Goal: Task Accomplishment & Management: Use online tool/utility

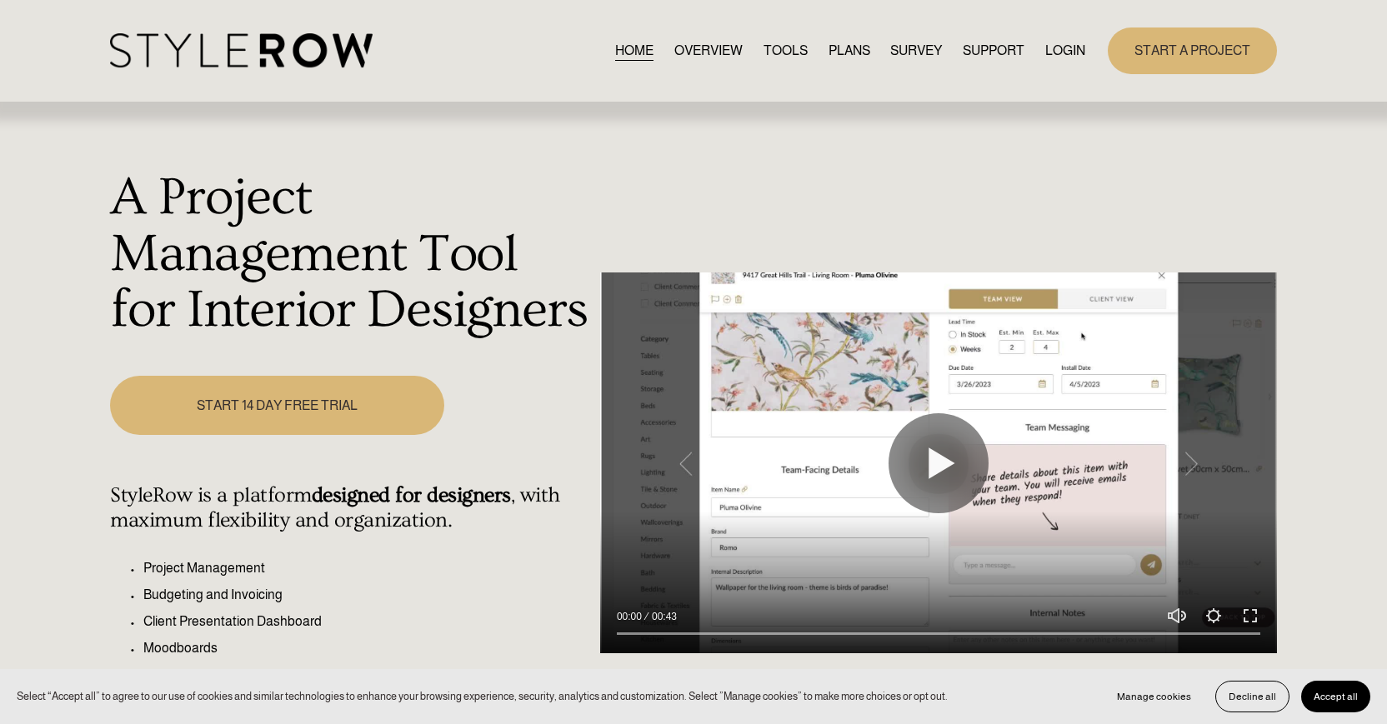
click at [1061, 49] on link "LOGIN" at bounding box center [1065, 50] width 40 height 23
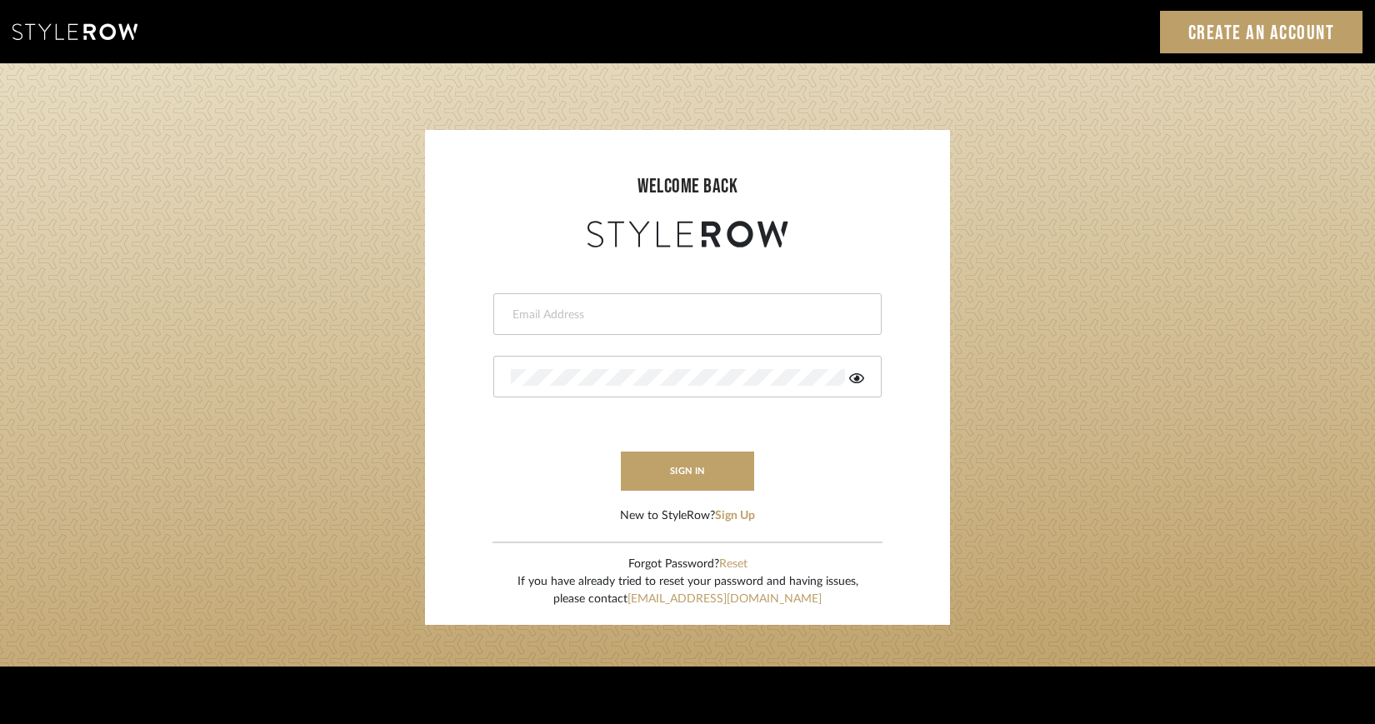
type input "[EMAIL_ADDRESS][DOMAIN_NAME]"
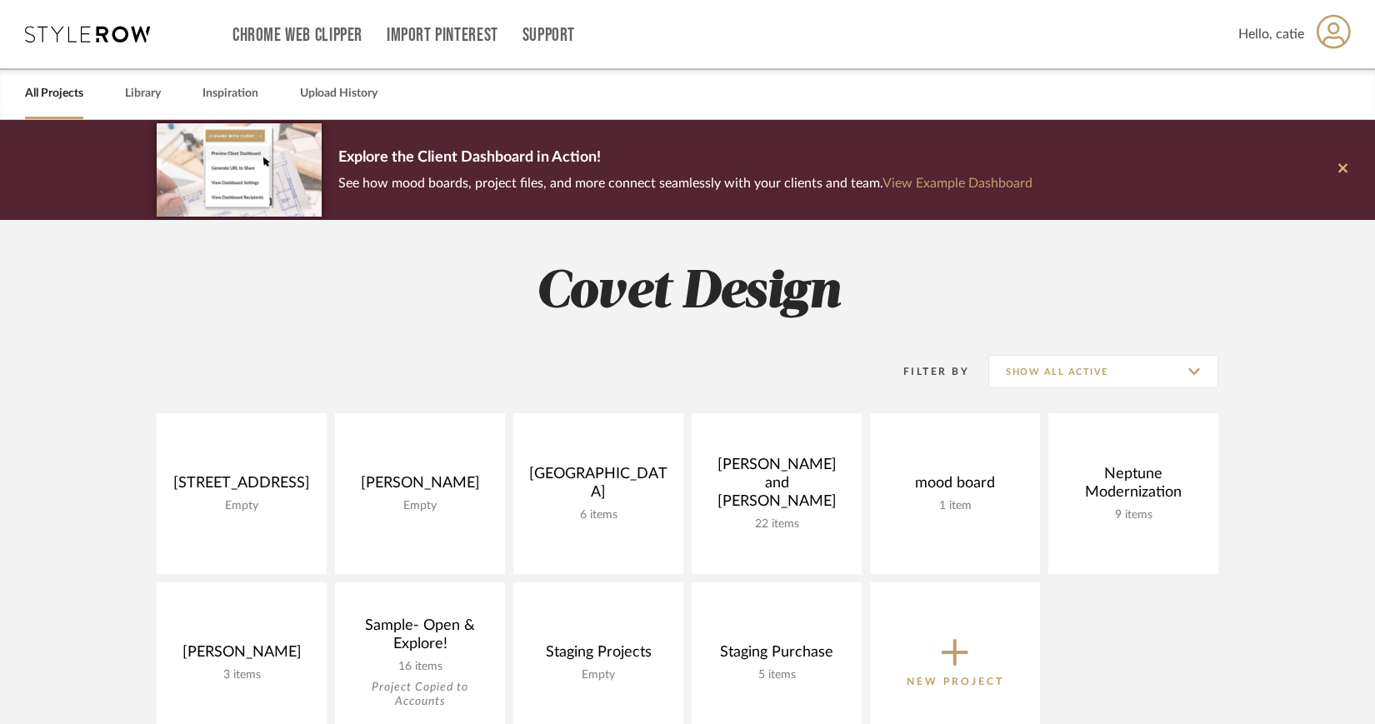
click at [1345, 170] on icon at bounding box center [1343, 167] width 9 height 9
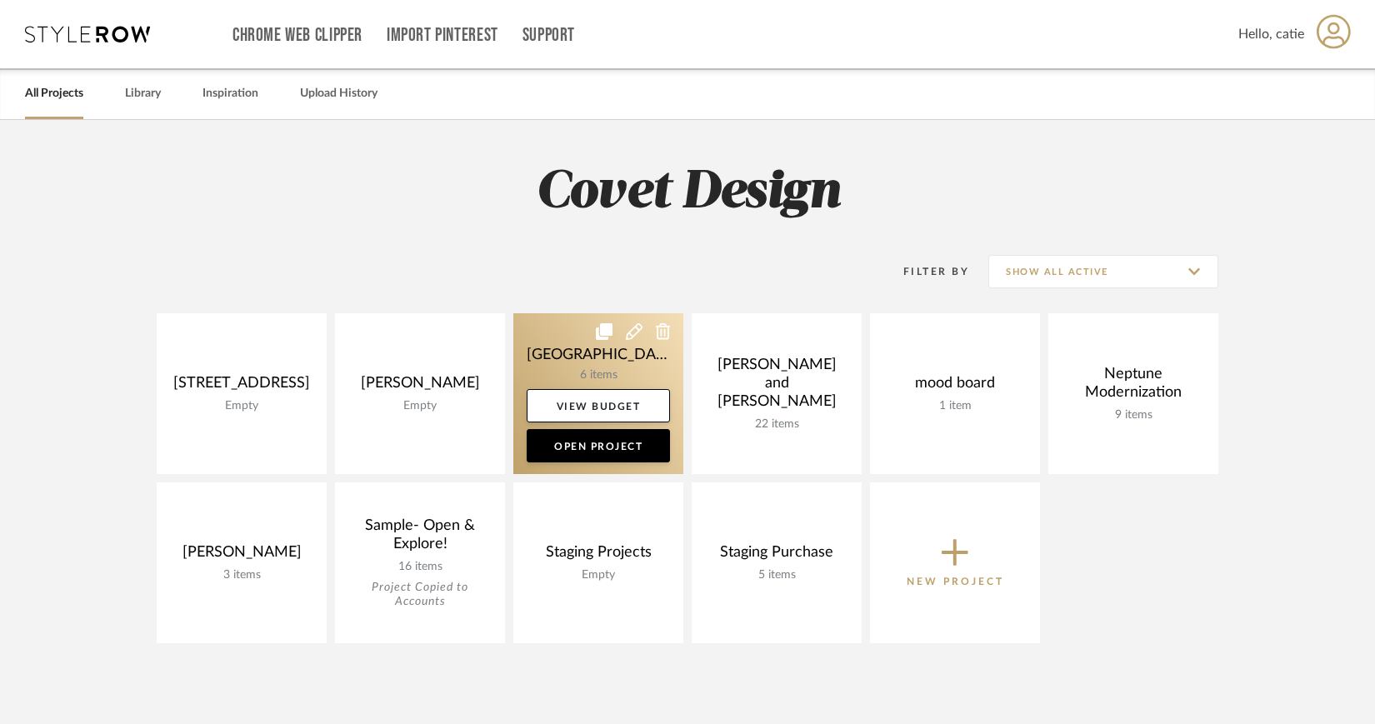
click at [602, 369] on link at bounding box center [598, 393] width 170 height 161
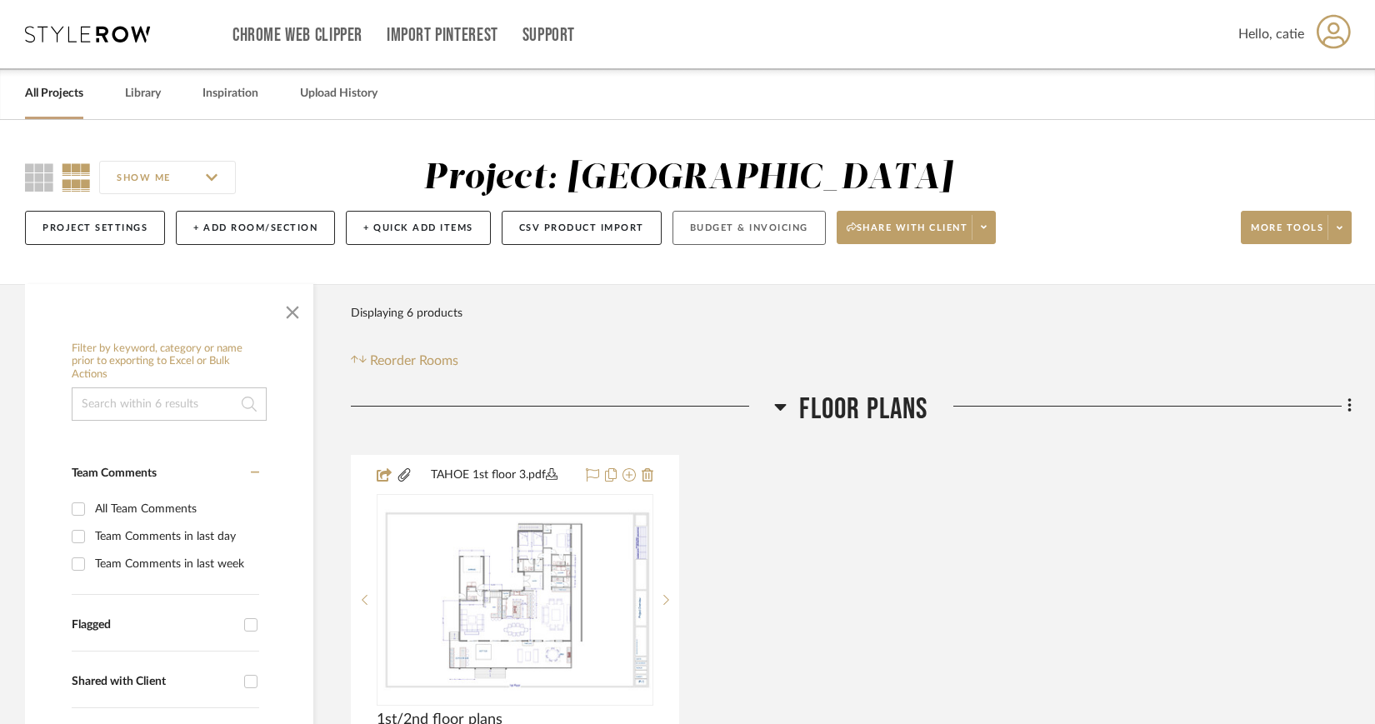
click at [734, 232] on button "Budget & Invoicing" at bounding box center [749, 228] width 153 height 34
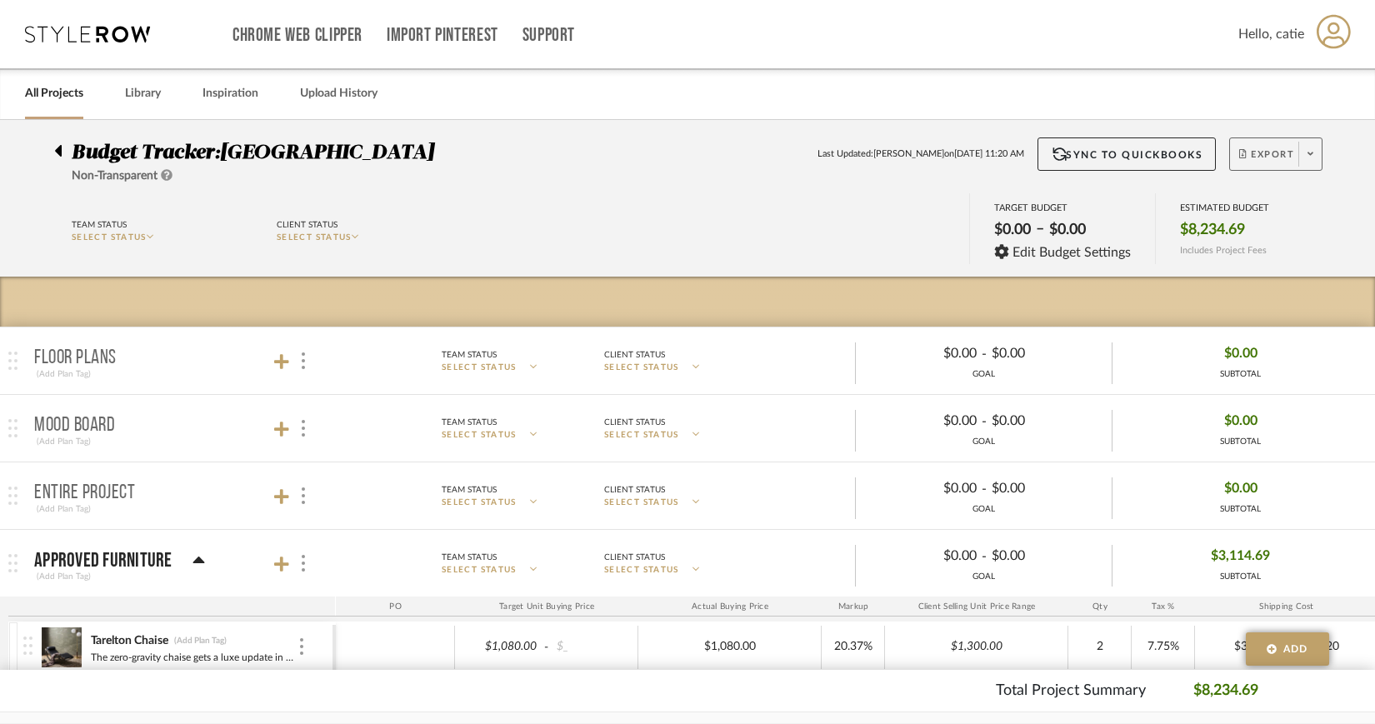
click at [1304, 153] on span at bounding box center [1310, 154] width 23 height 25
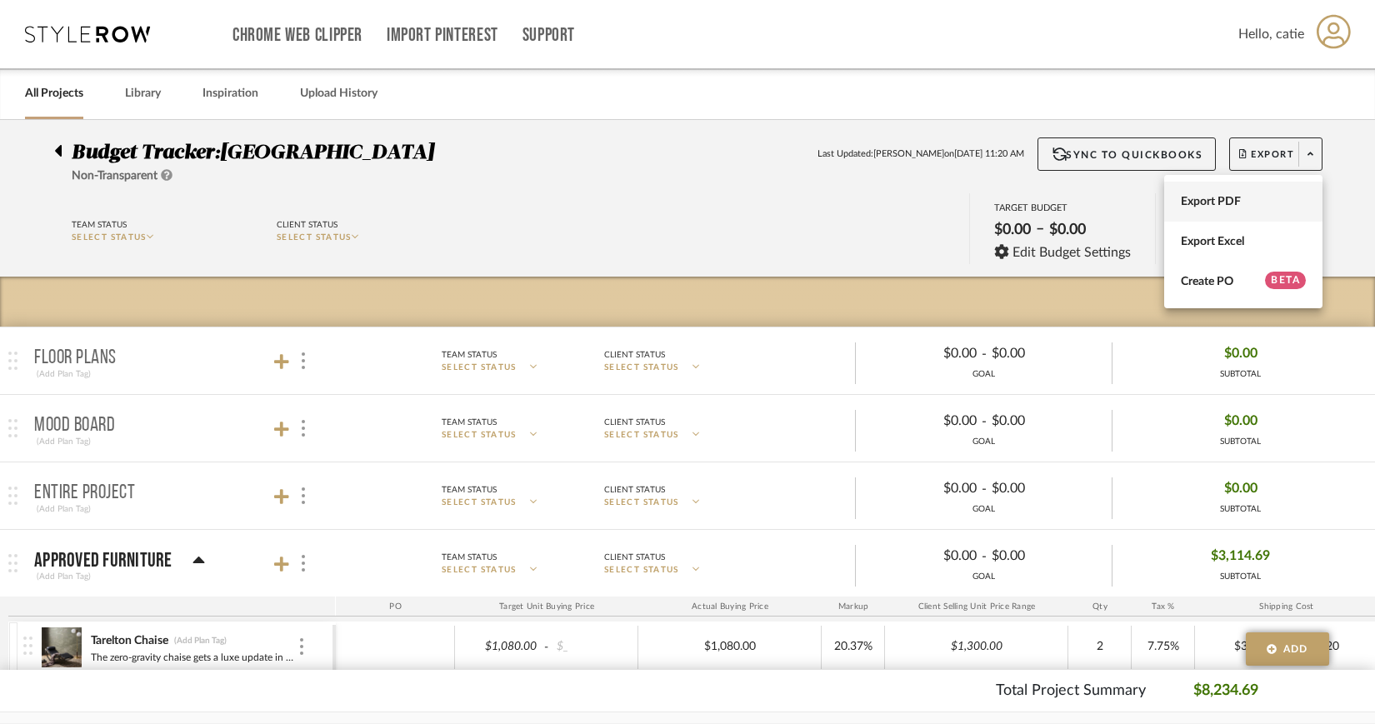
click at [1213, 206] on span "Export PDF" at bounding box center [1243, 202] width 125 height 14
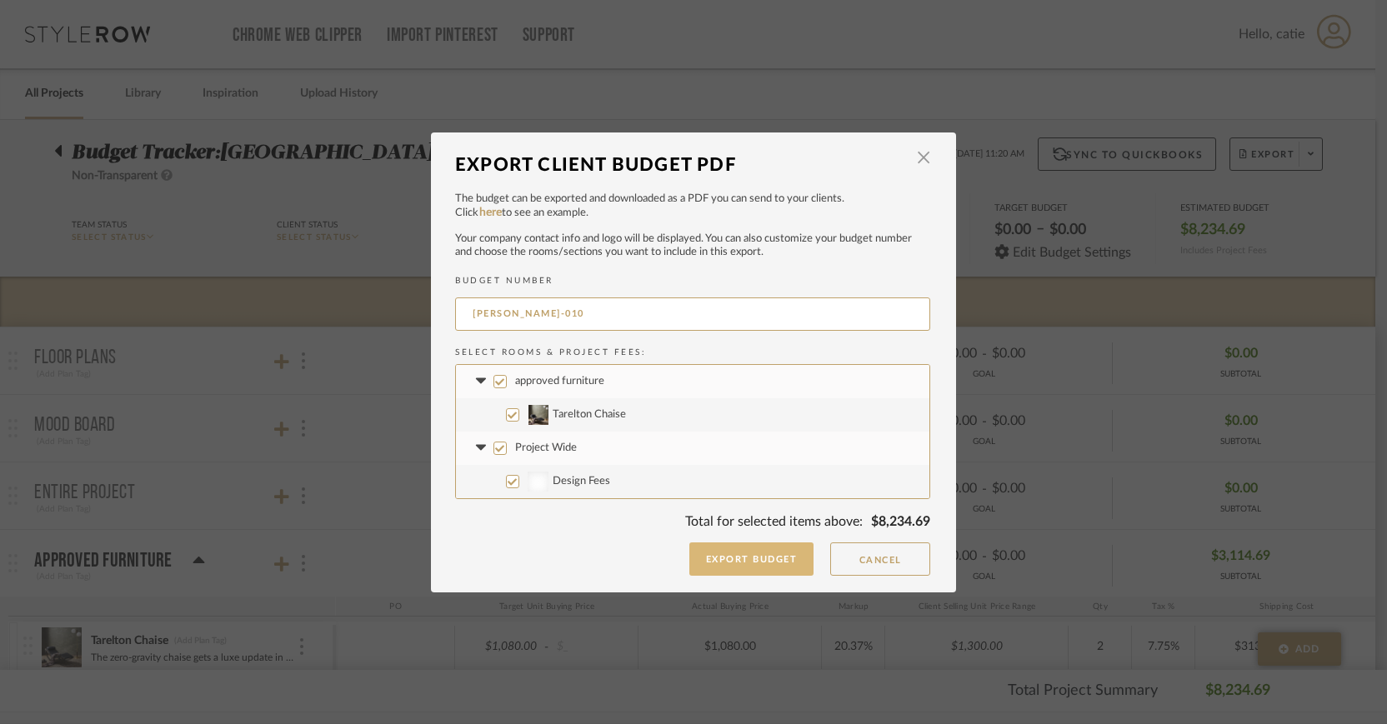
click at [761, 559] on button "Export Budget" at bounding box center [751, 559] width 125 height 33
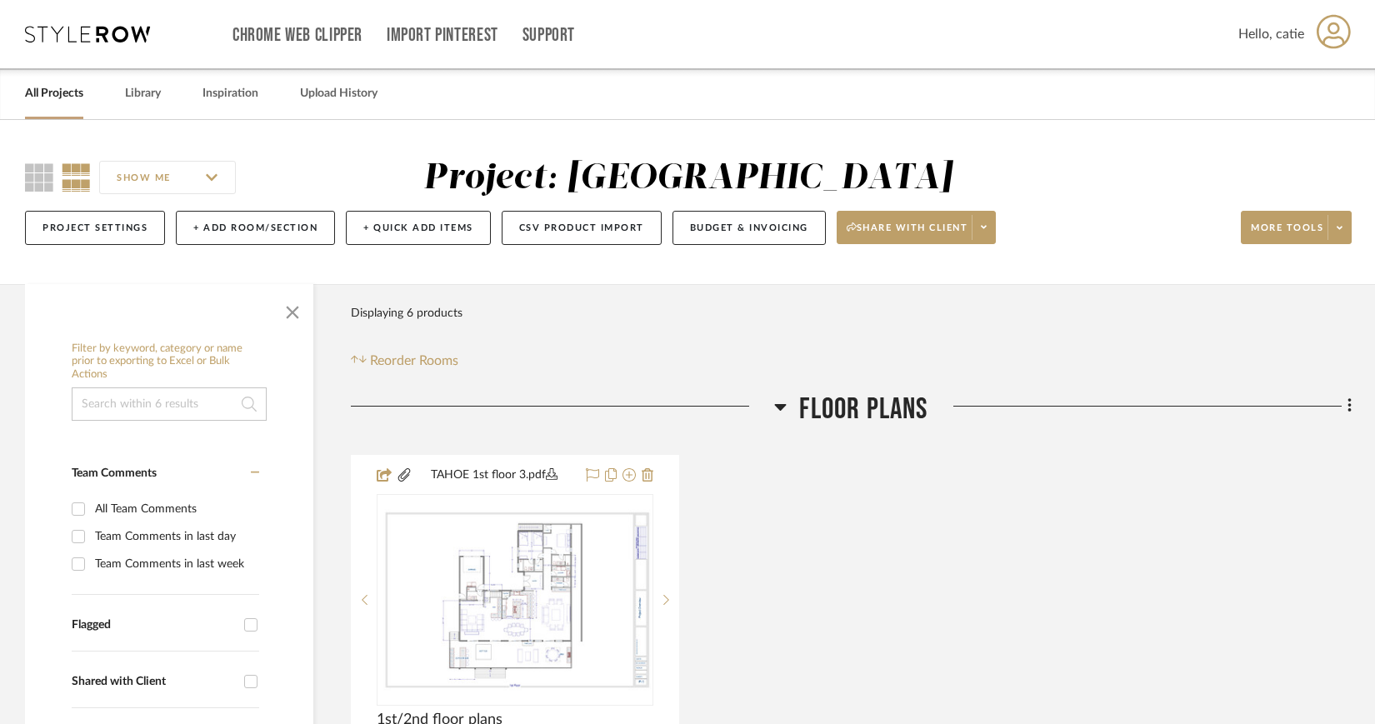
click at [64, 91] on link "All Projects" at bounding box center [54, 94] width 58 height 23
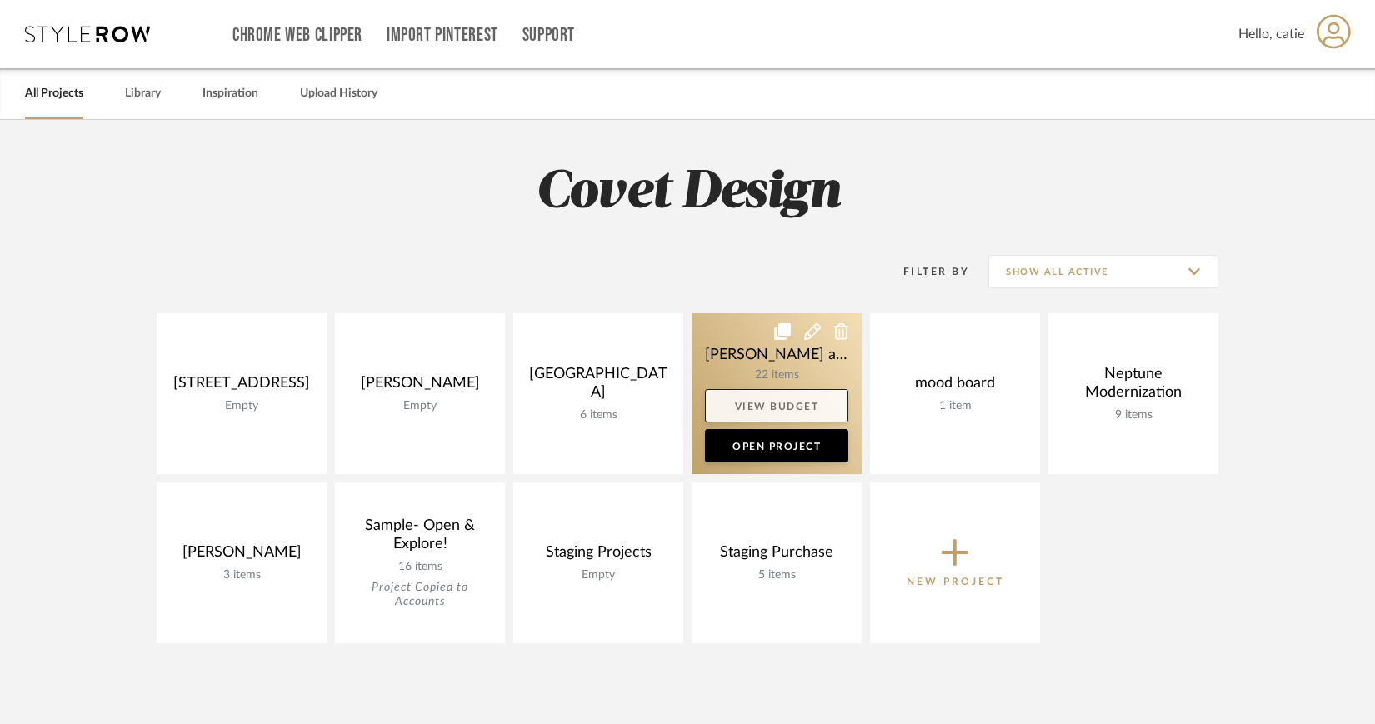
click at [777, 393] on link "View Budget" at bounding box center [776, 405] width 143 height 33
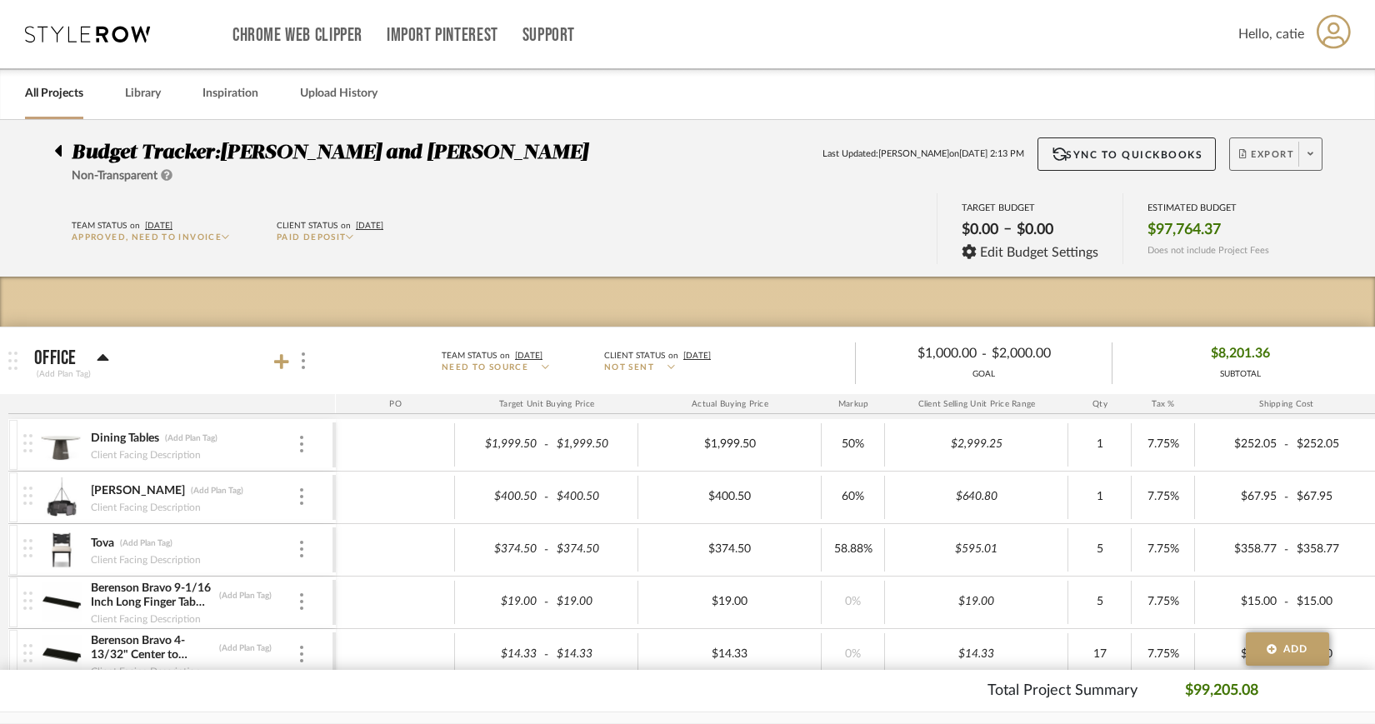
click at [1260, 163] on span "Export" at bounding box center [1267, 160] width 55 height 25
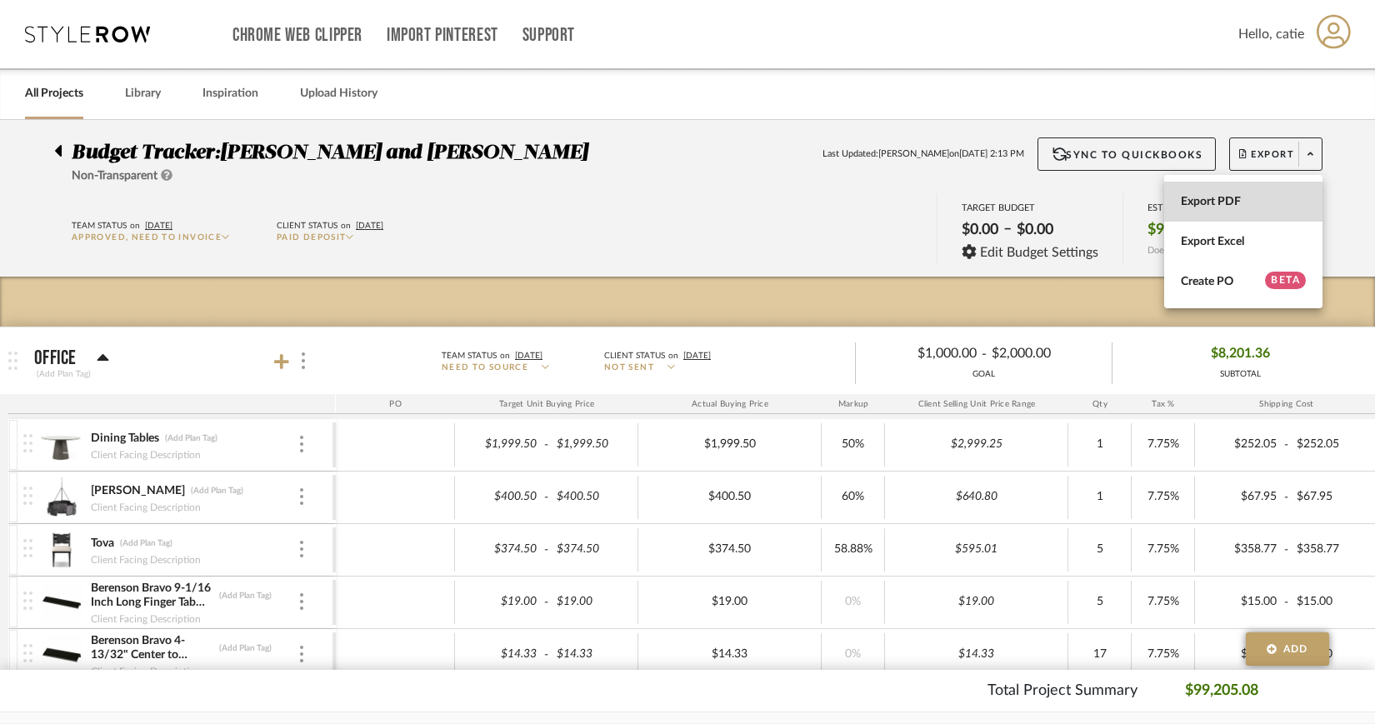
click at [1211, 199] on span "Export PDF" at bounding box center [1243, 202] width 125 height 14
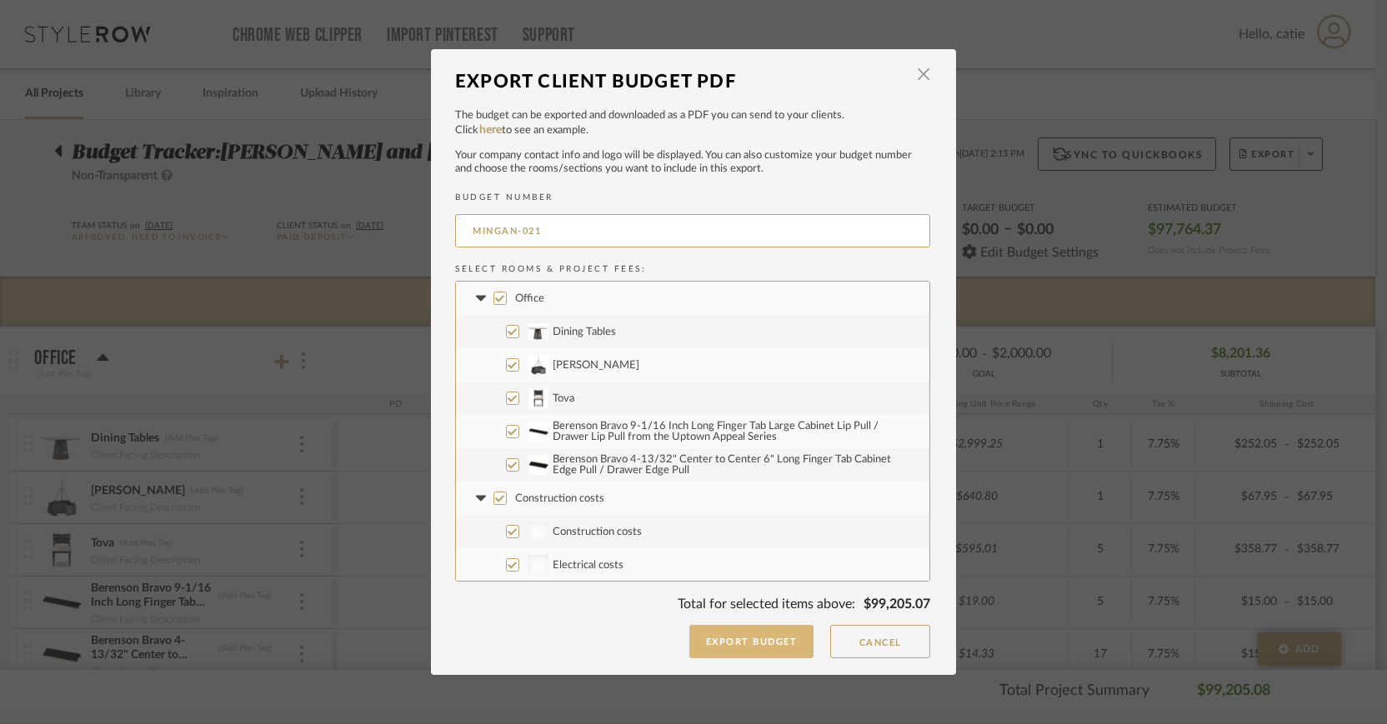
click at [745, 650] on button "Export Budget" at bounding box center [751, 641] width 125 height 33
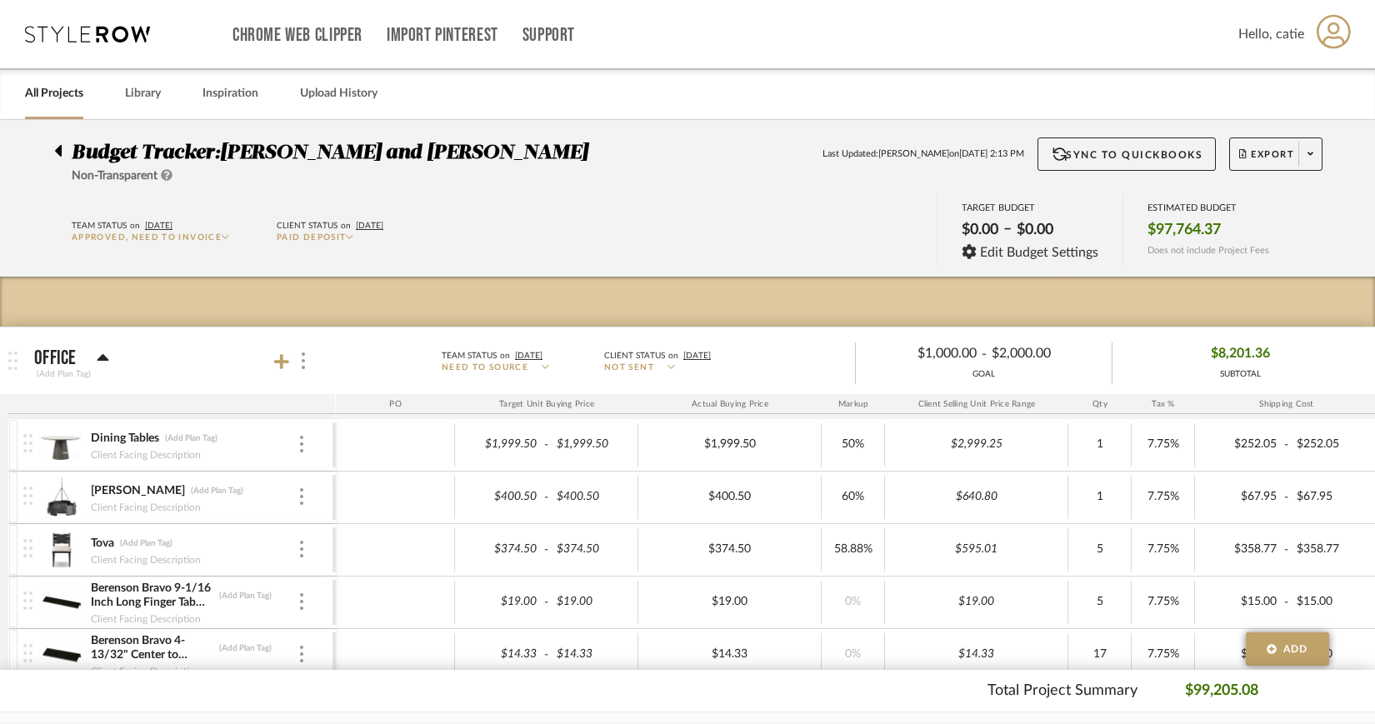
click at [55, 89] on link "All Projects" at bounding box center [54, 94] width 58 height 23
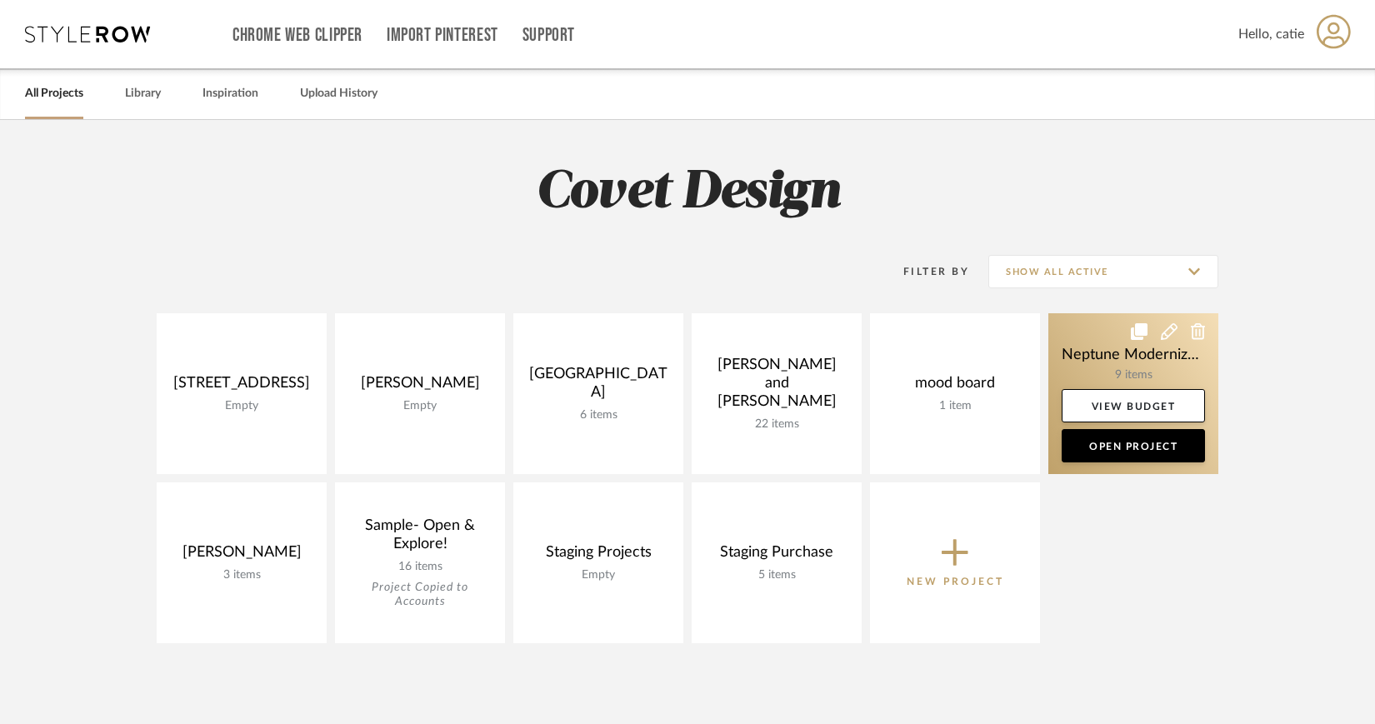
click at [1094, 371] on link at bounding box center [1134, 393] width 170 height 161
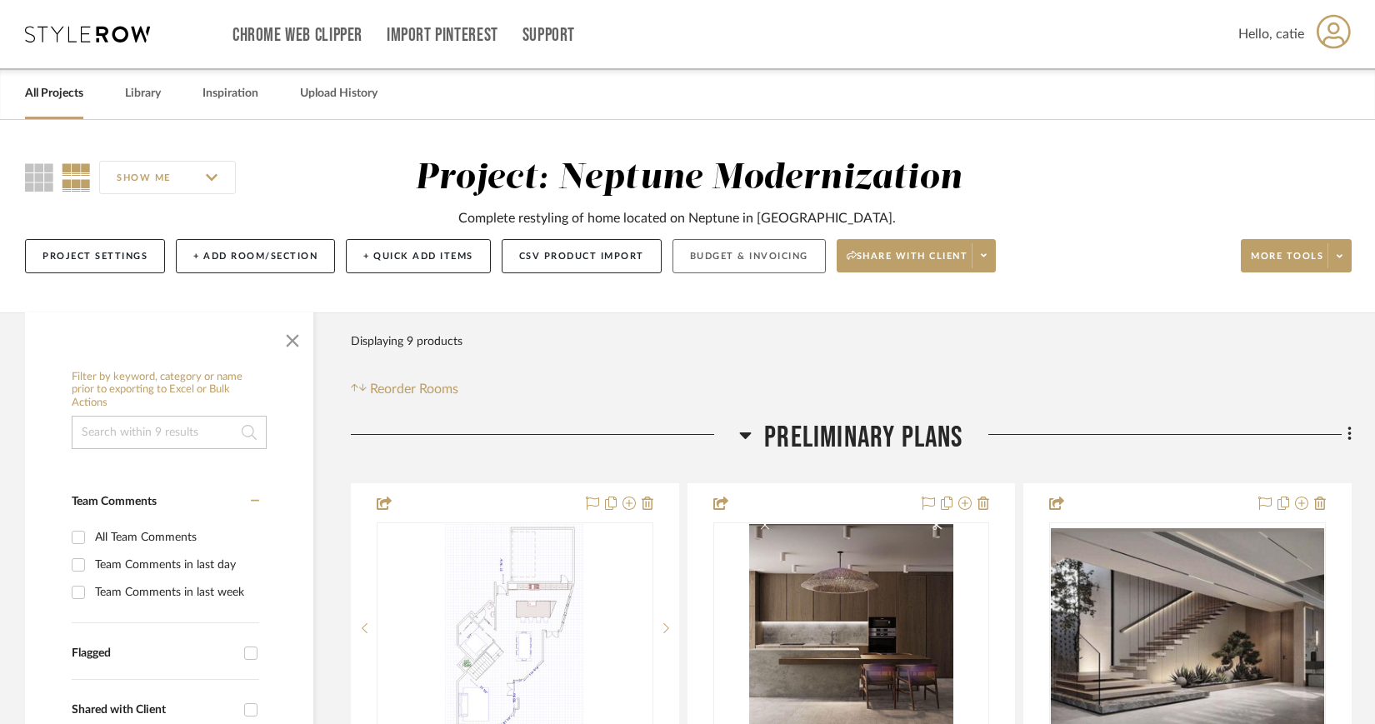
click at [719, 250] on button "Budget & Invoicing" at bounding box center [749, 256] width 153 height 34
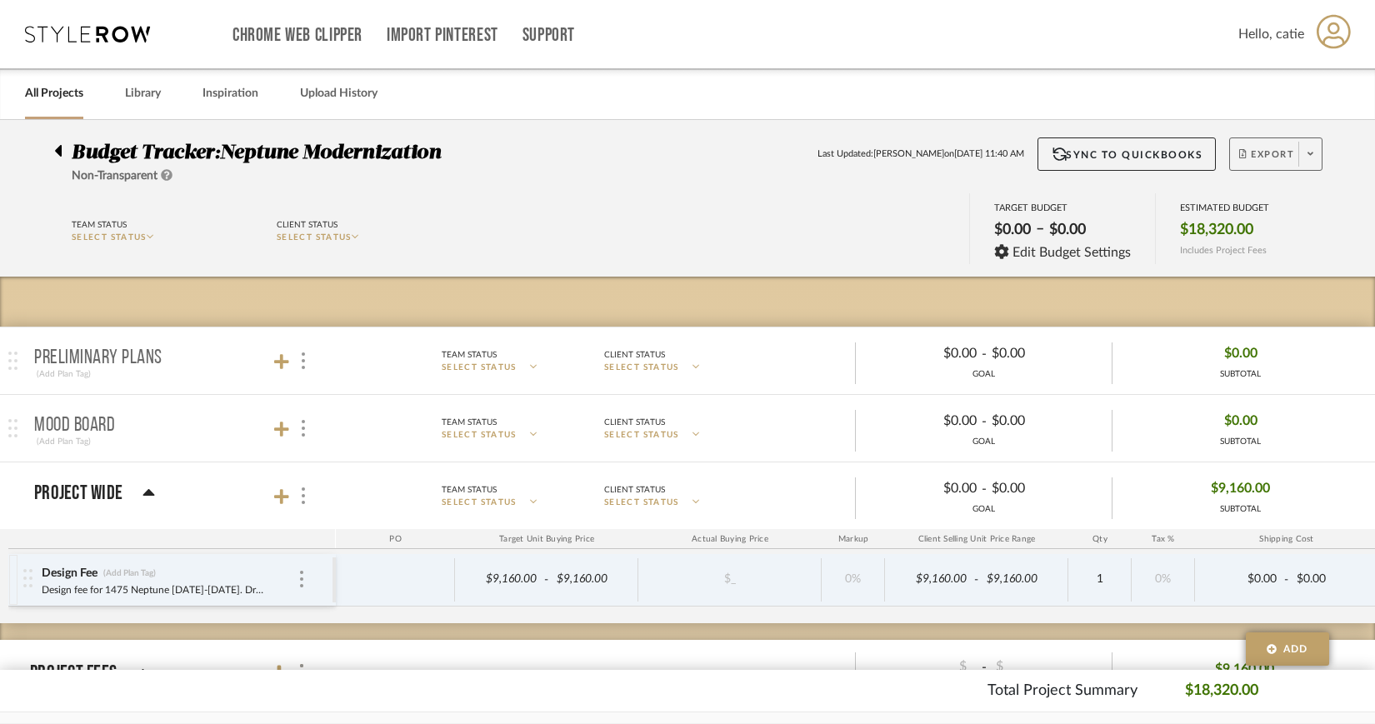
click at [1307, 157] on span at bounding box center [1310, 154] width 23 height 25
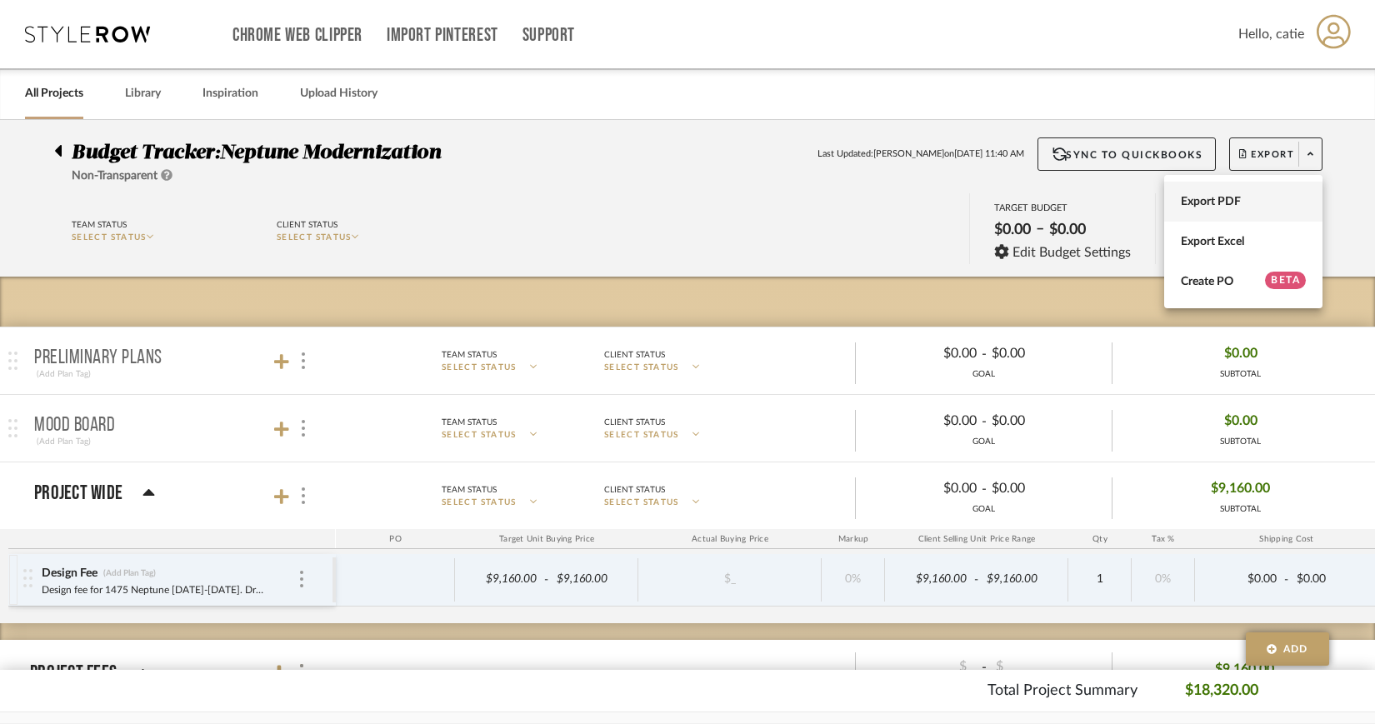
click at [1234, 198] on span "Export PDF" at bounding box center [1243, 202] width 125 height 14
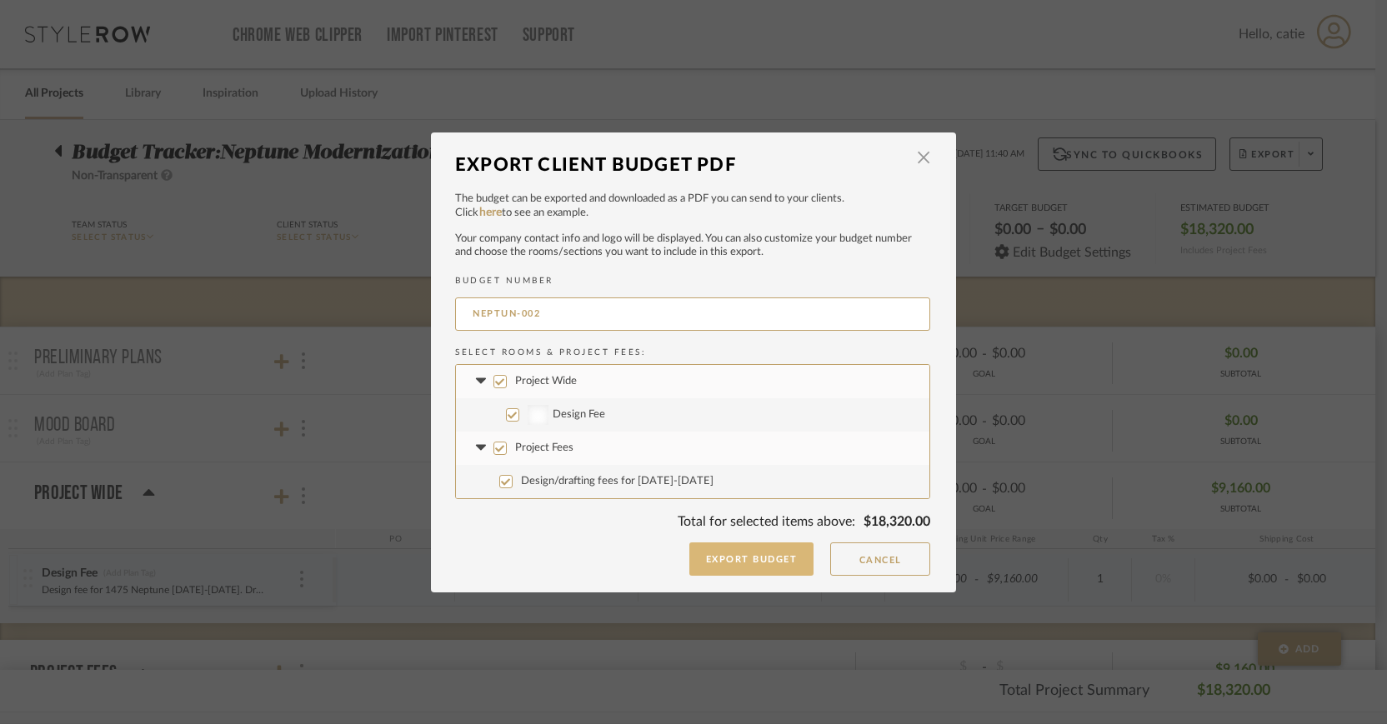
click at [749, 559] on button "Export Budget" at bounding box center [751, 559] width 125 height 33
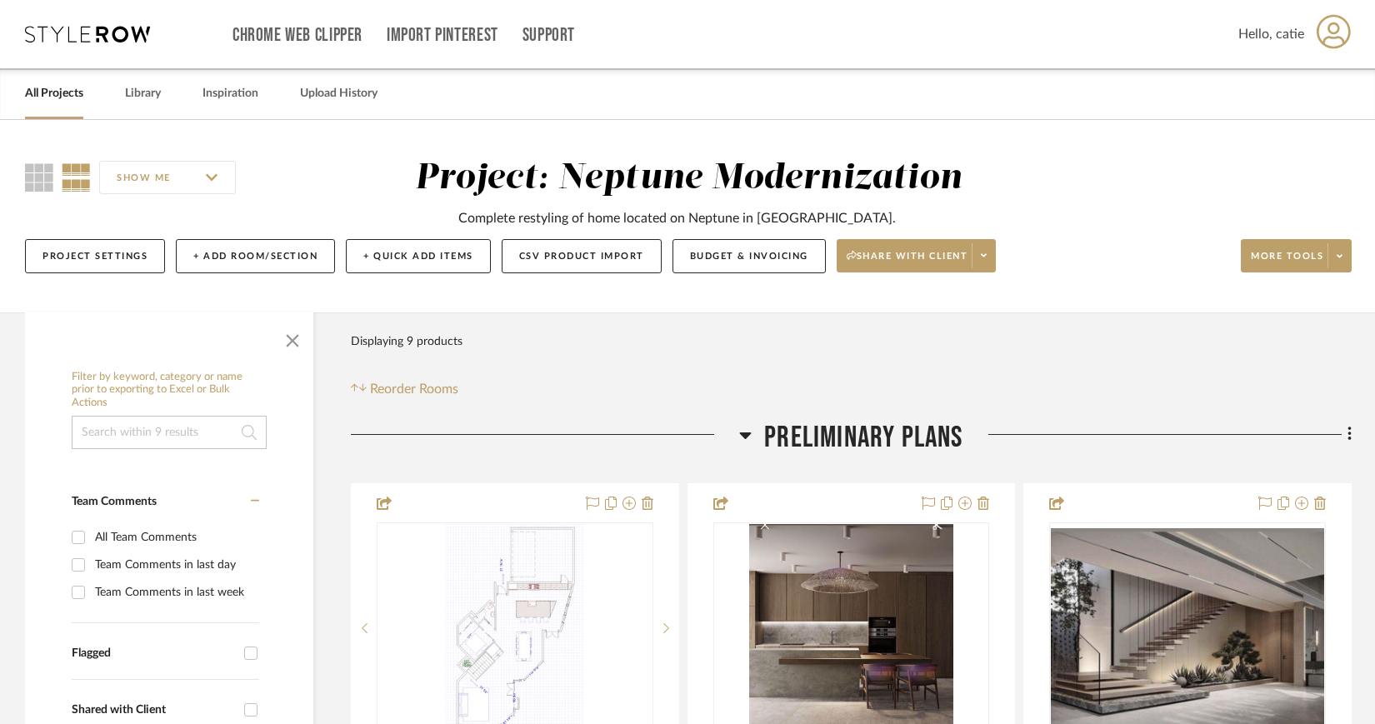
click at [52, 103] on link "All Projects" at bounding box center [54, 94] width 58 height 23
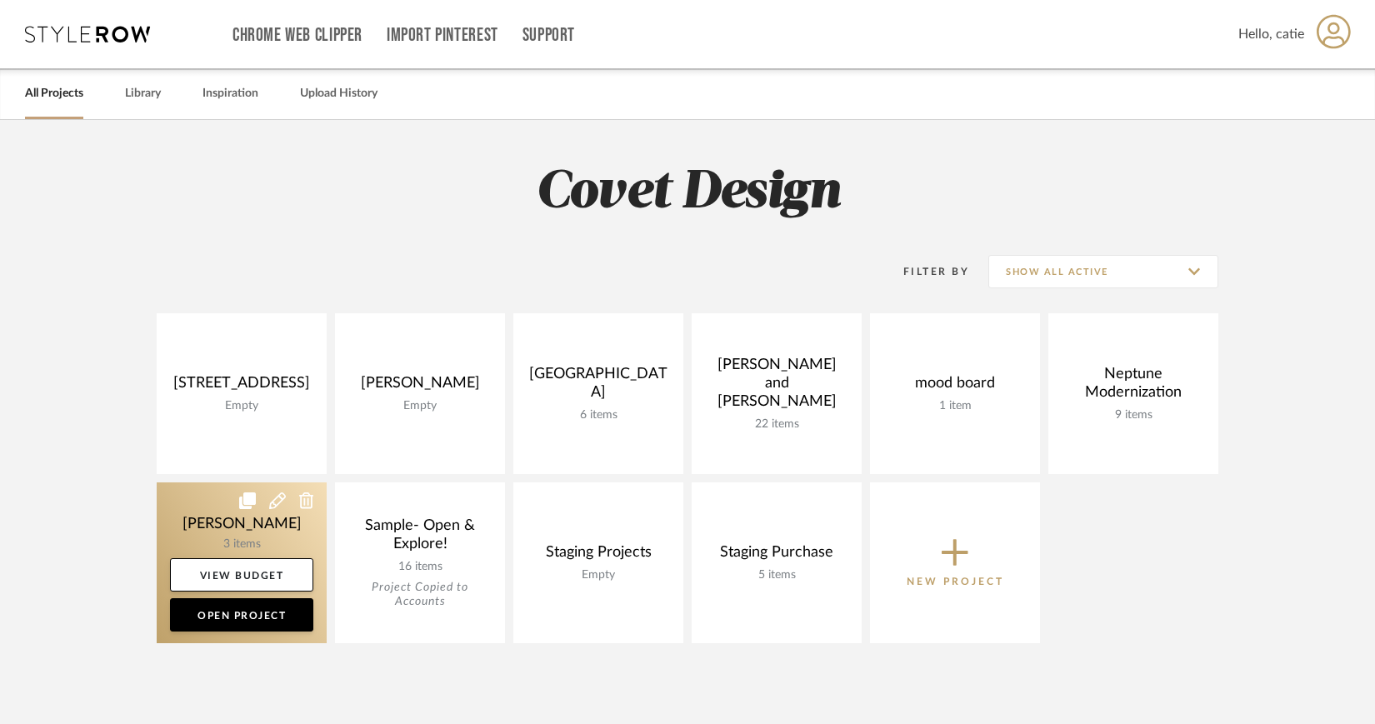
click at [253, 541] on link at bounding box center [242, 563] width 170 height 161
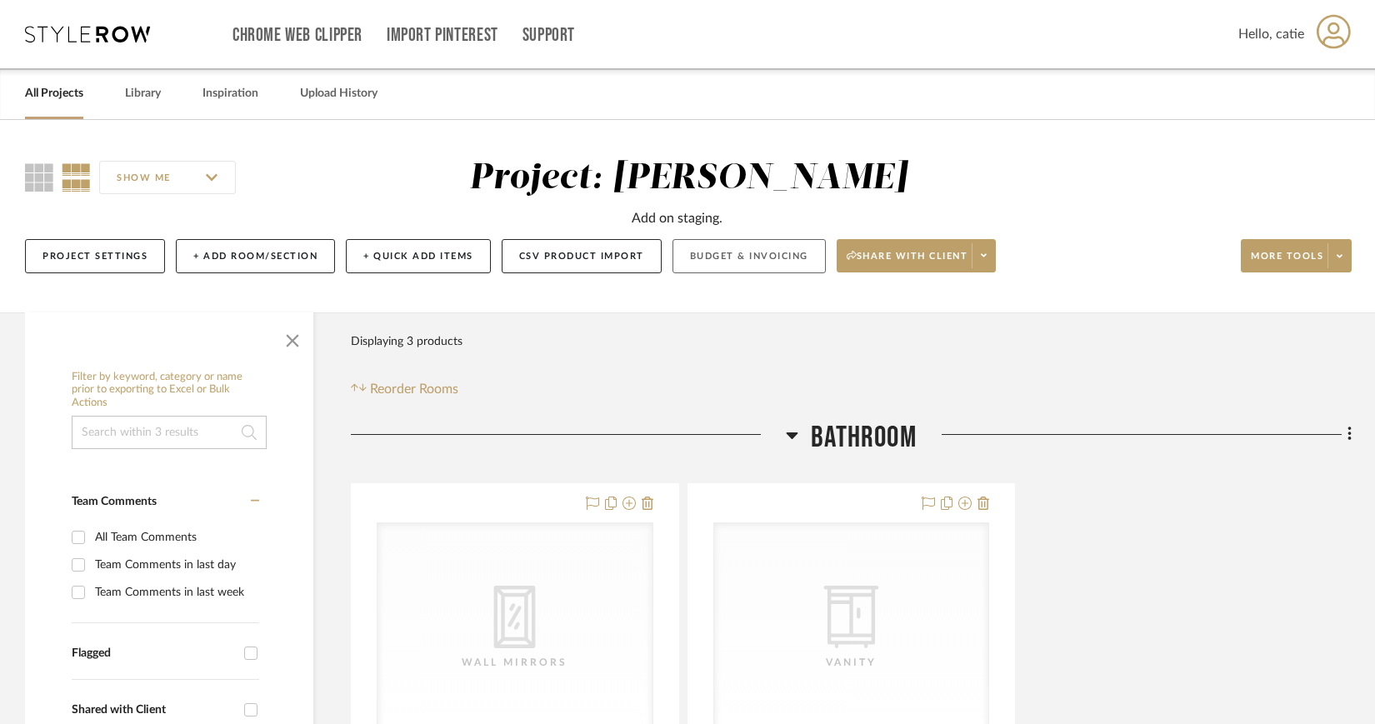
click at [736, 262] on button "Budget & Invoicing" at bounding box center [749, 256] width 153 height 34
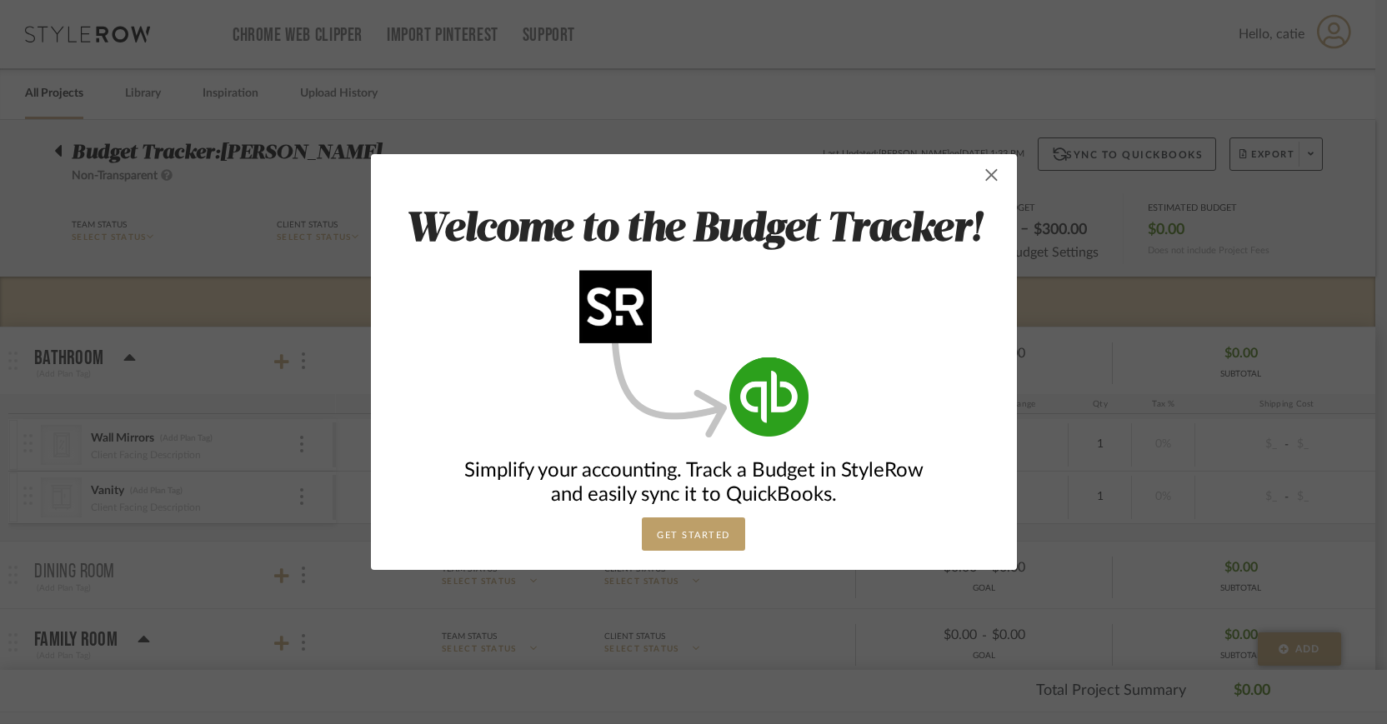
click at [986, 183] on span "button" at bounding box center [991, 174] width 33 height 33
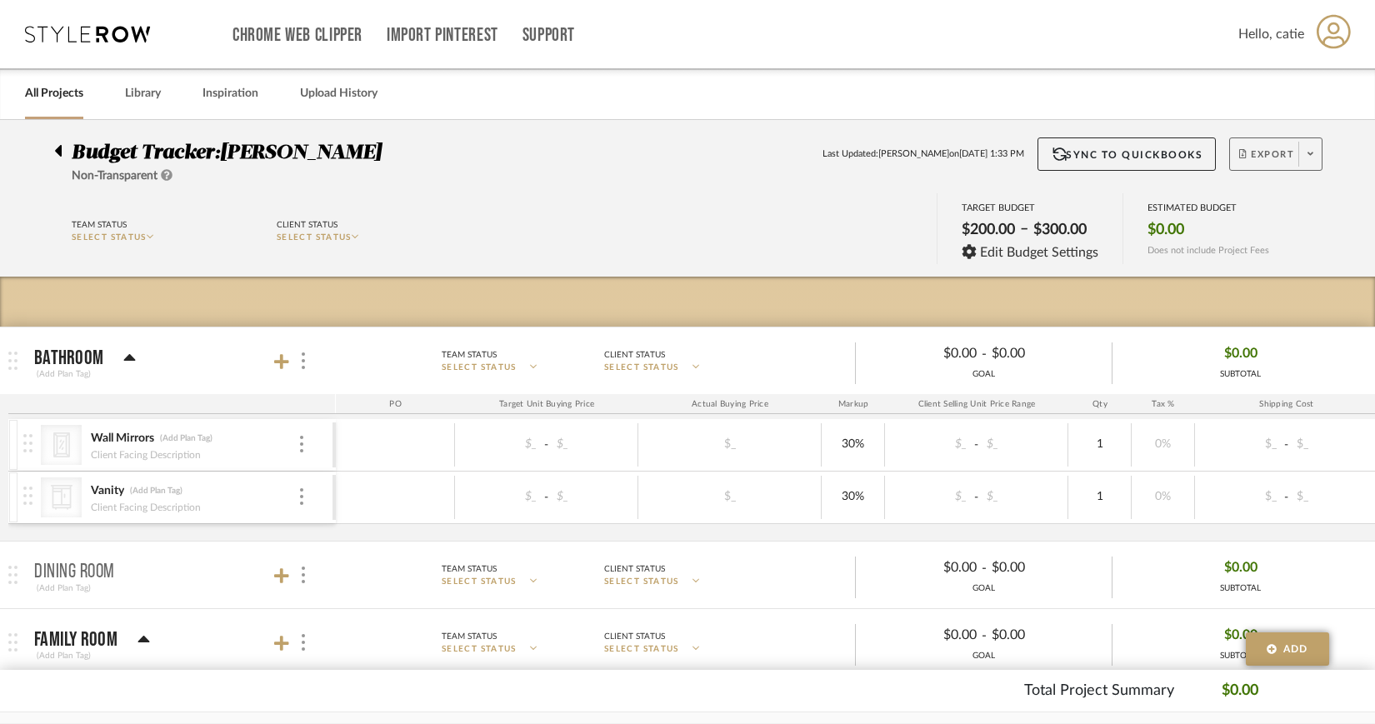
click at [1274, 151] on span "Export" at bounding box center [1267, 160] width 55 height 25
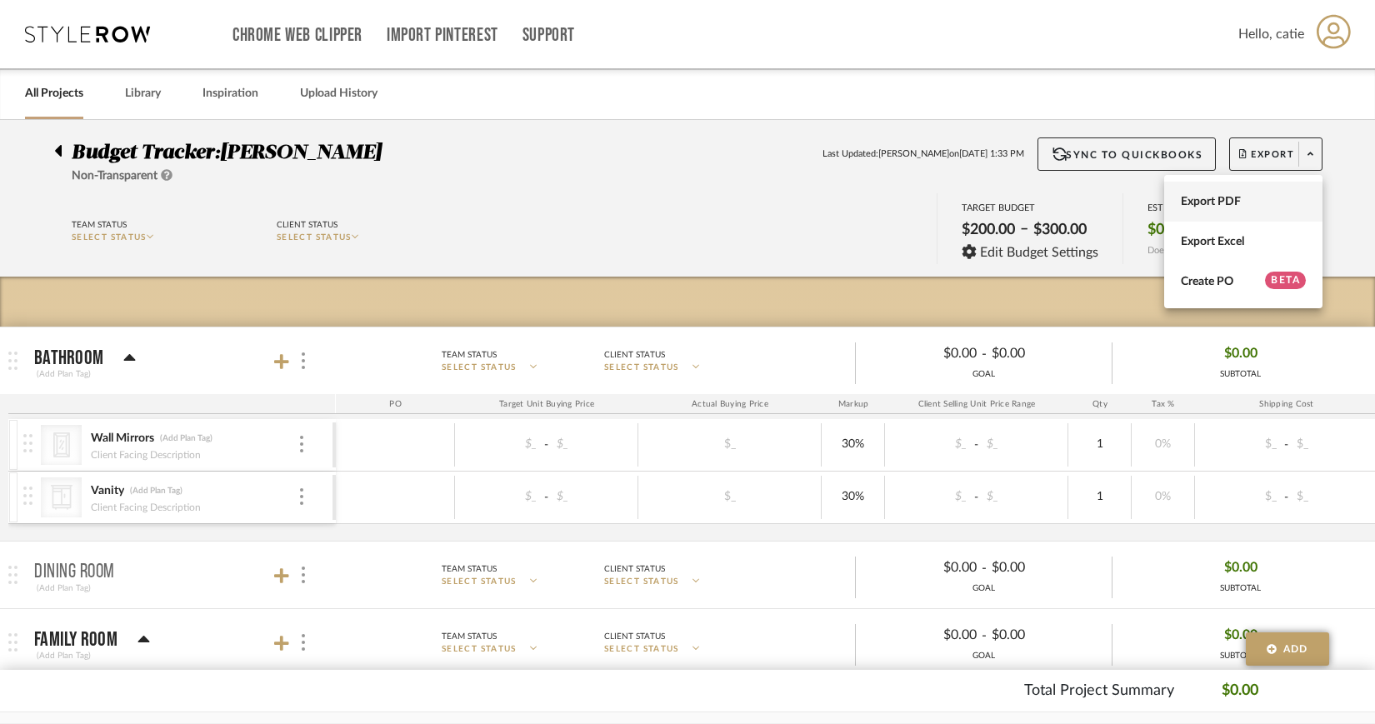
click at [1218, 195] on span "Export PDF" at bounding box center [1243, 202] width 125 height 14
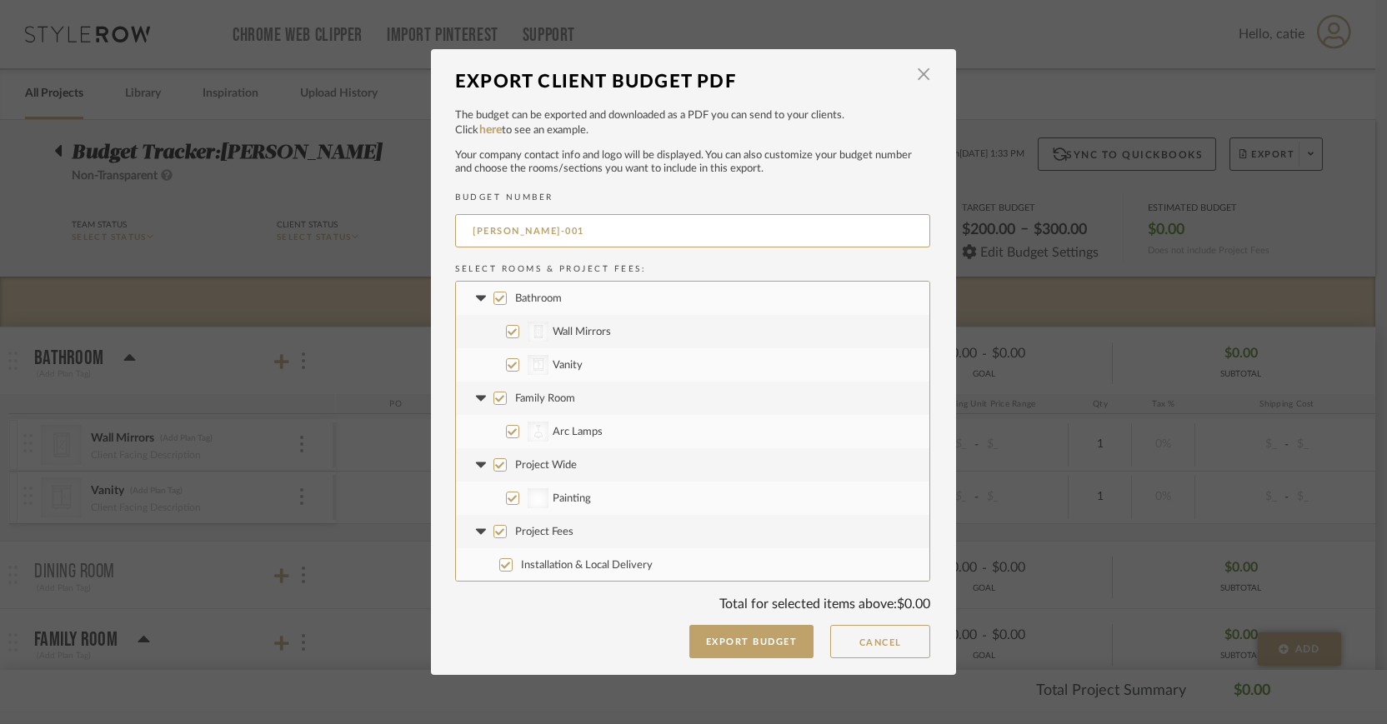
click at [1052, 503] on div "Export Client Budget PDF × The budget can be exported and downloaded as a PDF y…" at bounding box center [693, 362] width 1387 height 724
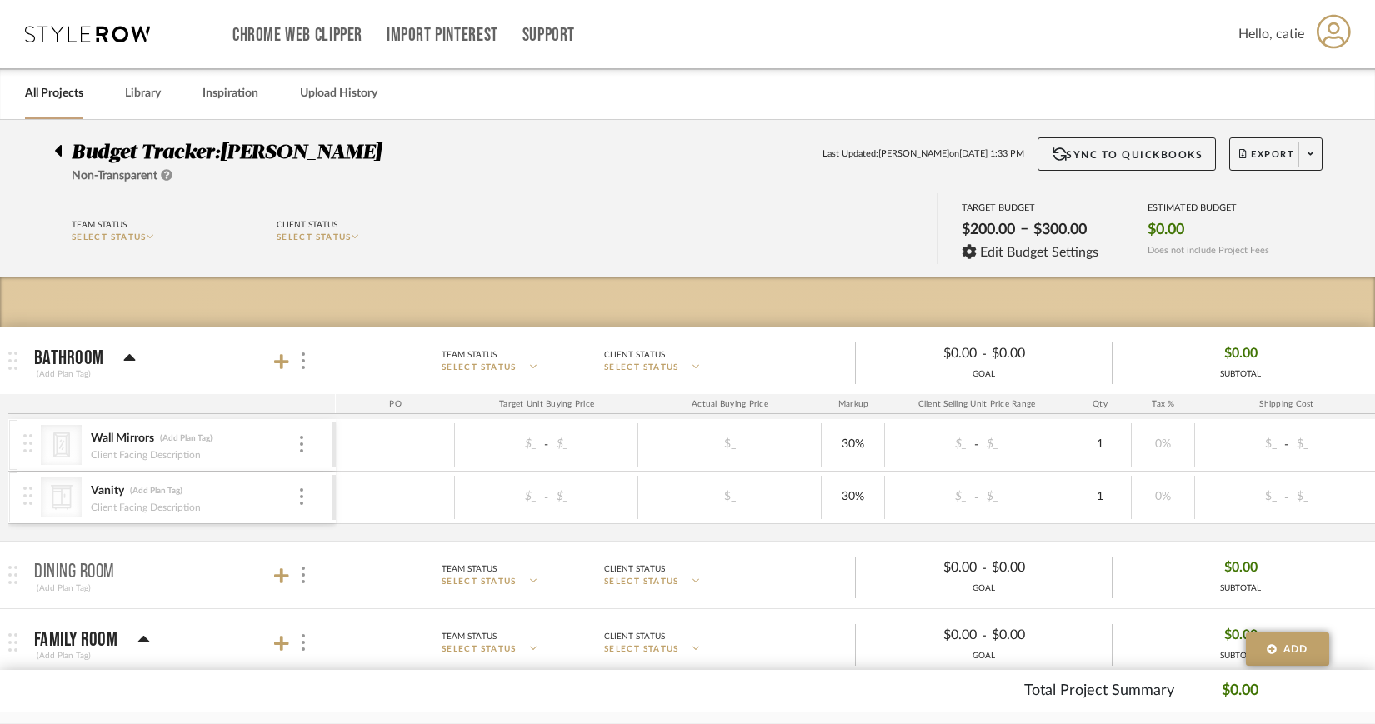
click at [47, 98] on link "All Projects" at bounding box center [54, 94] width 58 height 23
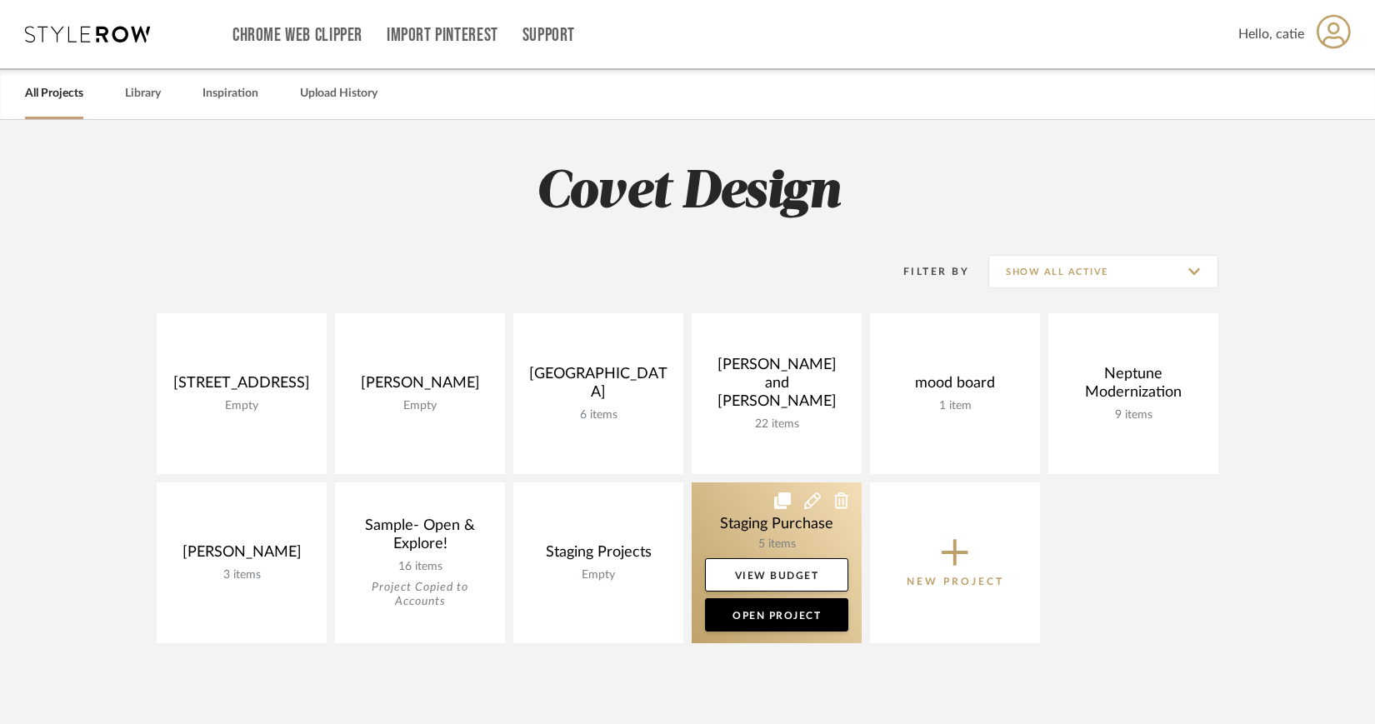
click at [805, 540] on link at bounding box center [777, 563] width 170 height 161
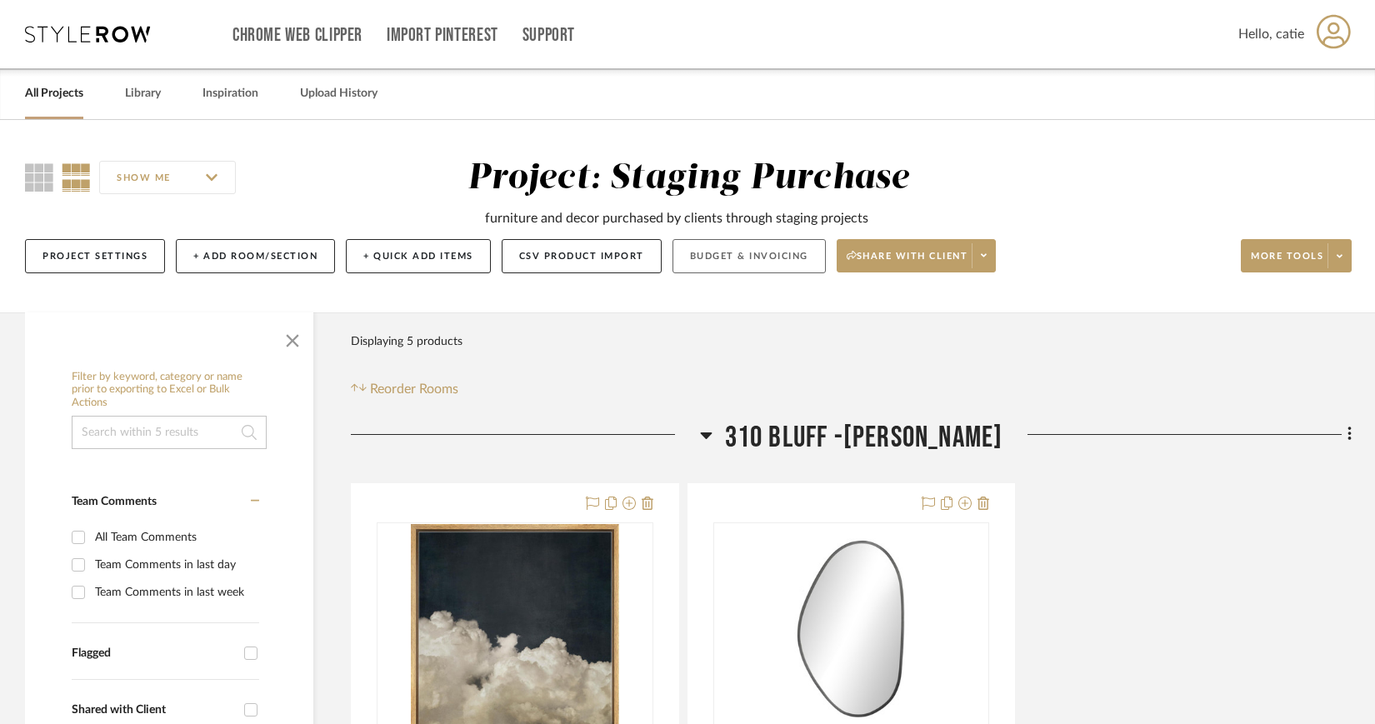
click at [737, 249] on button "Budget & Invoicing" at bounding box center [749, 256] width 153 height 34
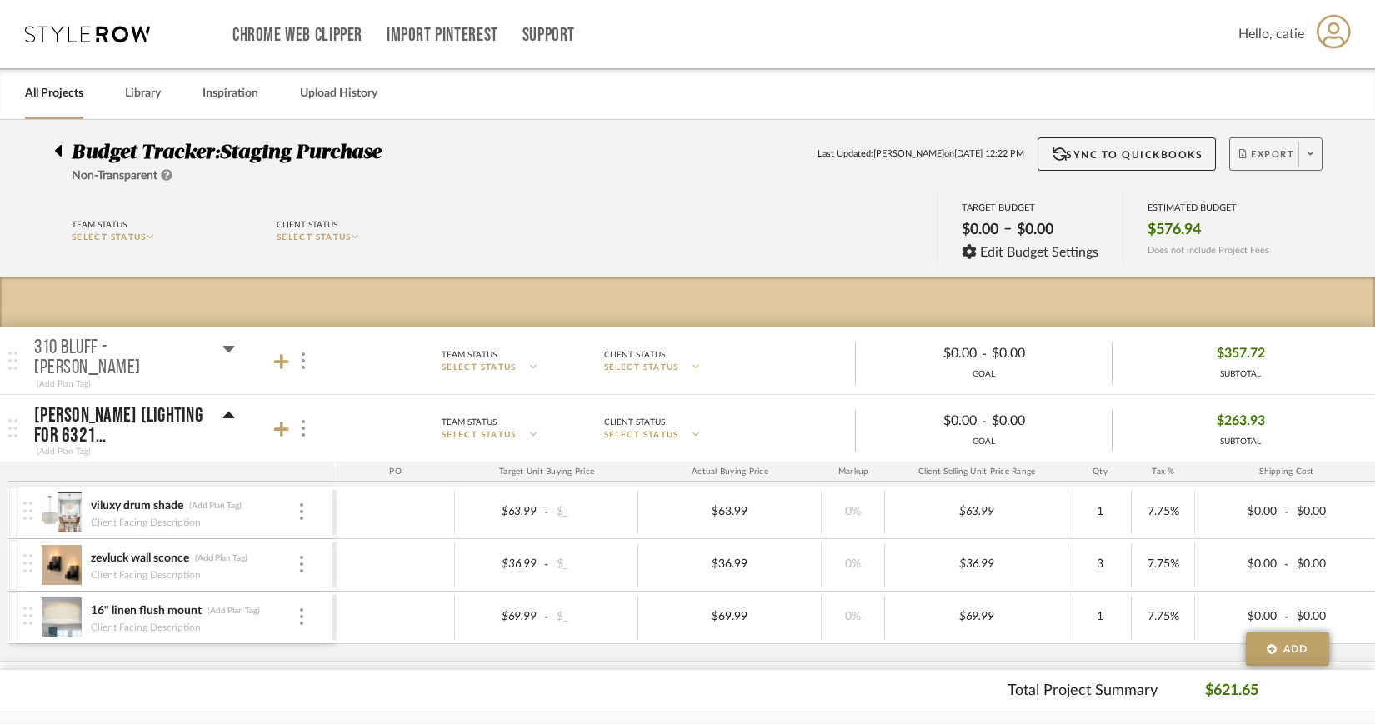
click at [1295, 153] on span "Export" at bounding box center [1267, 160] width 55 height 25
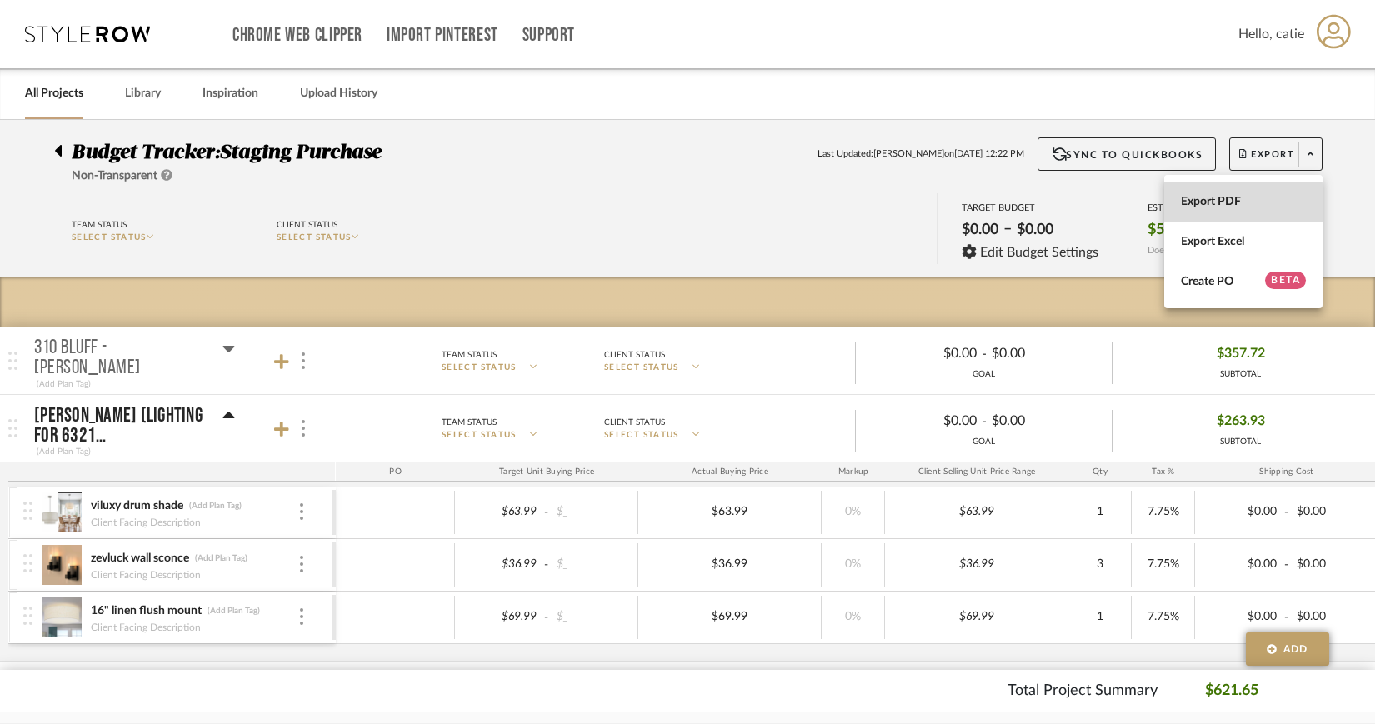
click at [1209, 203] on span "Export PDF" at bounding box center [1243, 202] width 125 height 14
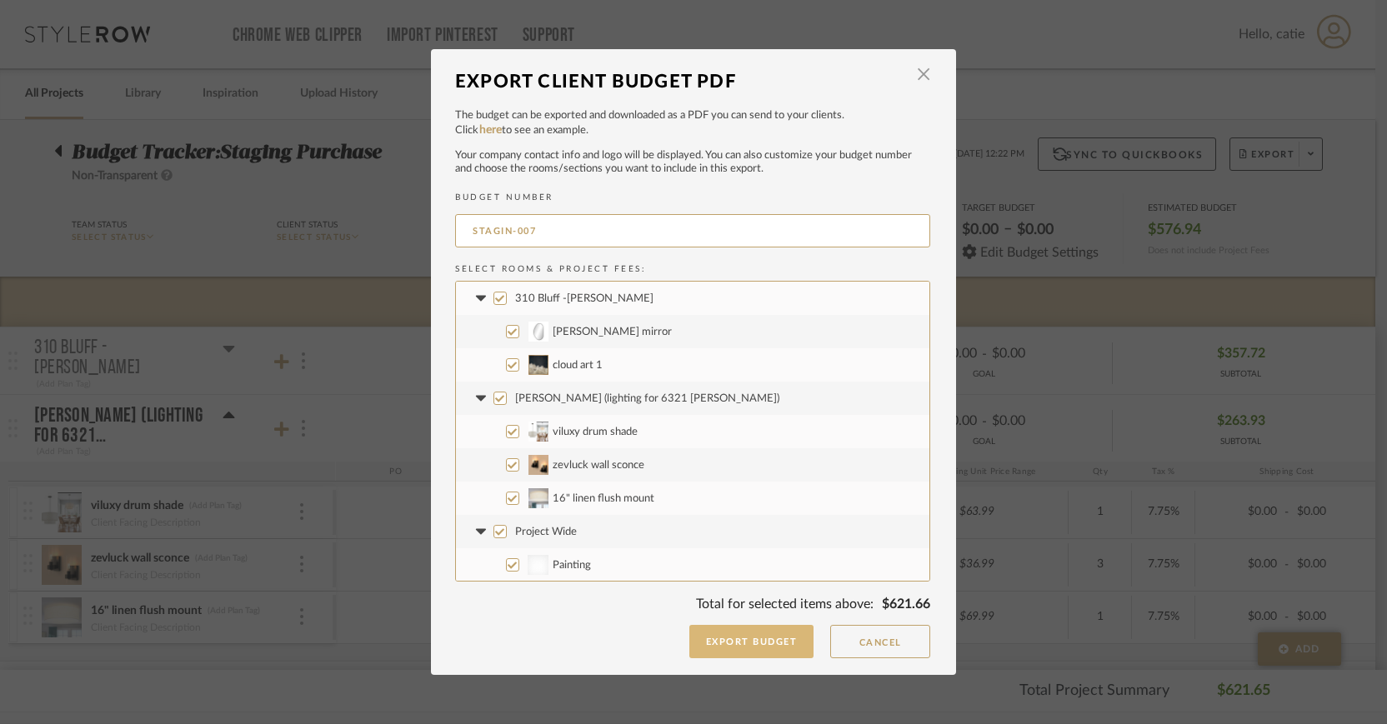
click at [740, 647] on button "Export Budget" at bounding box center [751, 641] width 125 height 33
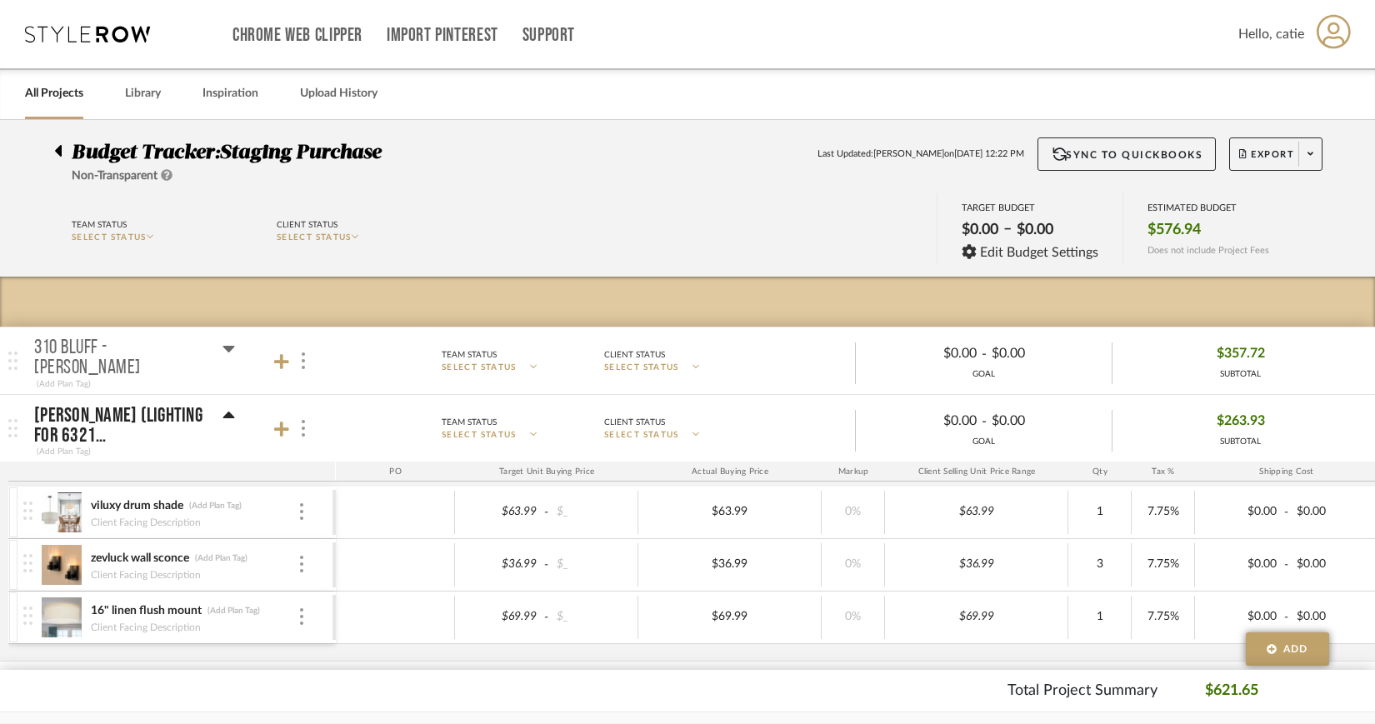
click at [724, 82] on div "All Projects Library Inspiration Upload History" at bounding box center [687, 93] width 1375 height 51
click at [62, 93] on link "All Projects" at bounding box center [54, 94] width 58 height 23
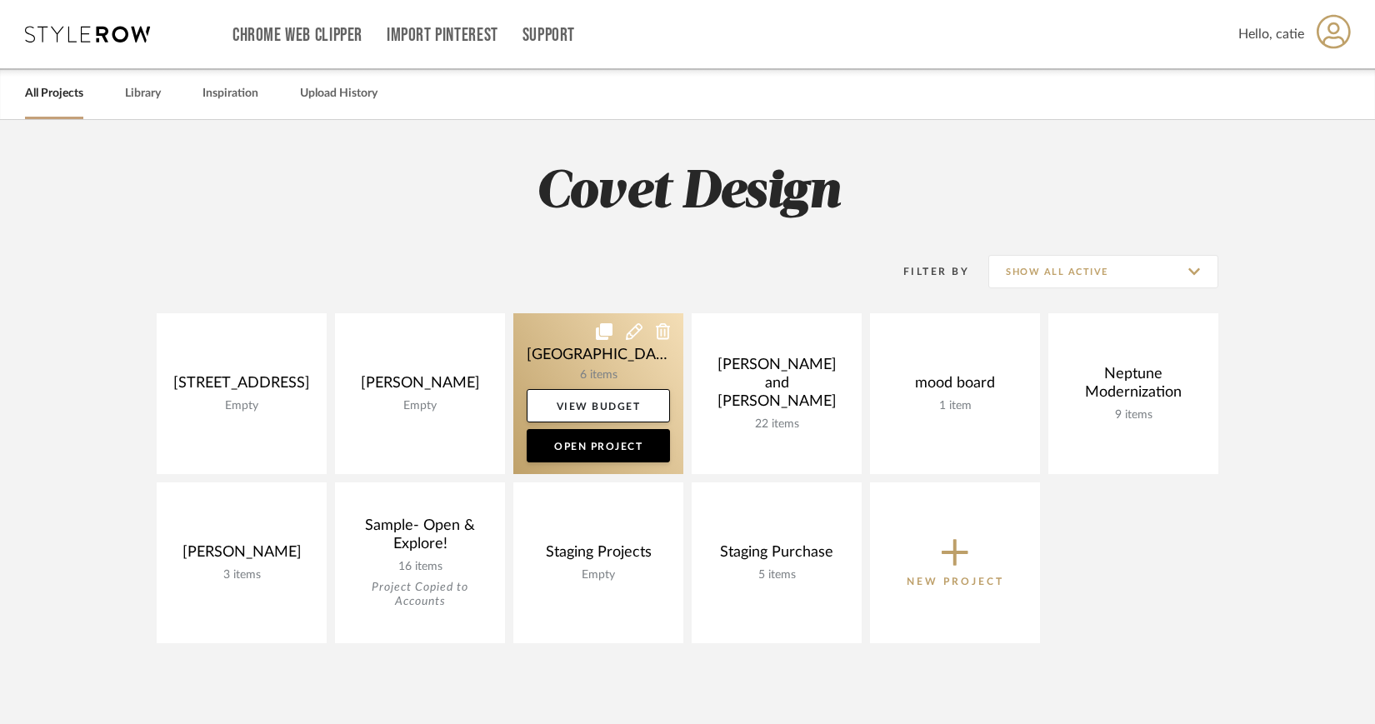
click at [609, 370] on link at bounding box center [598, 393] width 170 height 161
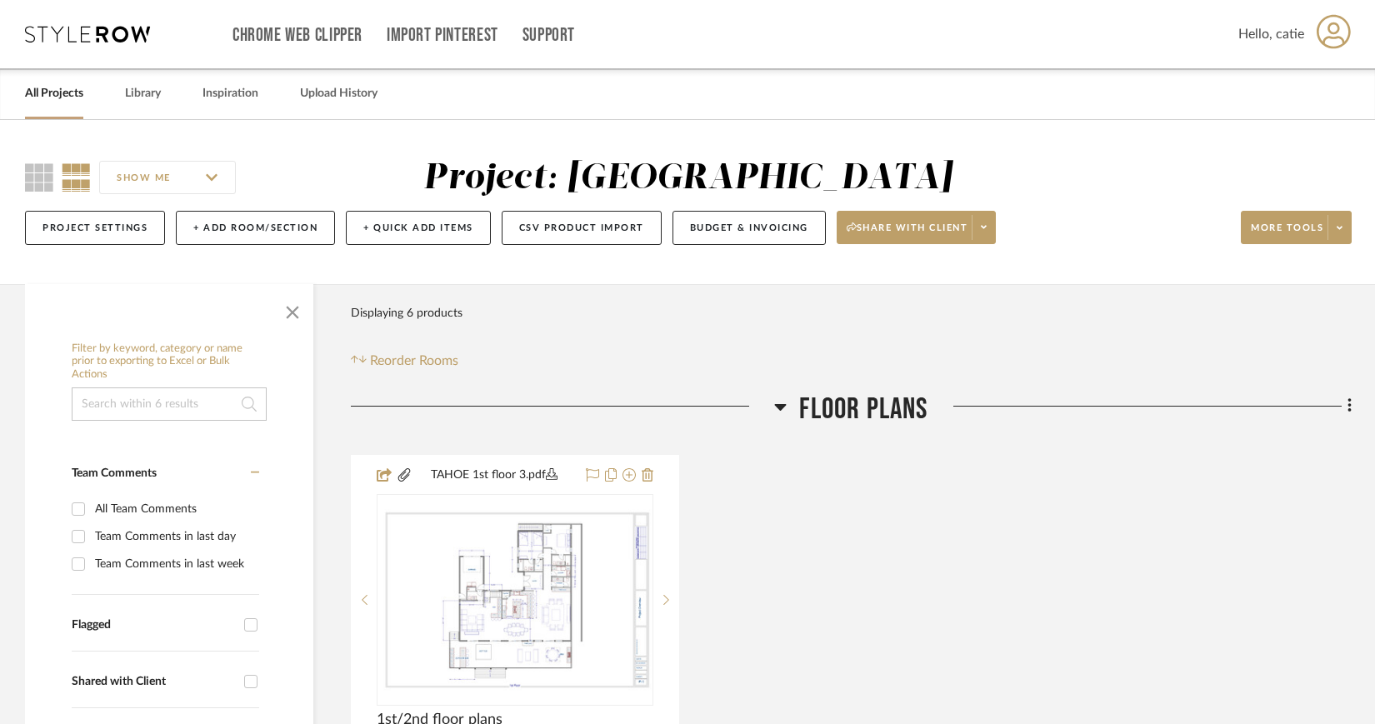
click at [50, 98] on link "All Projects" at bounding box center [54, 94] width 58 height 23
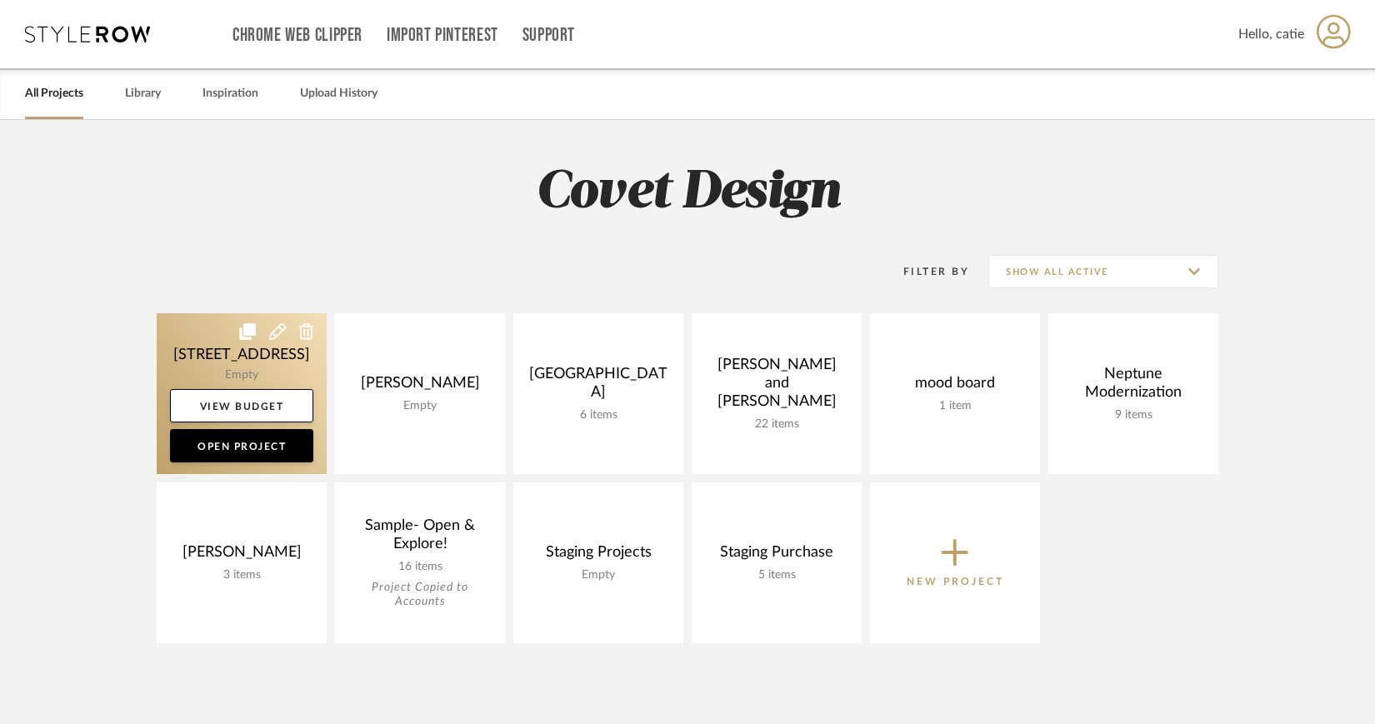
click at [258, 371] on link at bounding box center [242, 393] width 170 height 161
